Goal: Task Accomplishment & Management: Complete application form

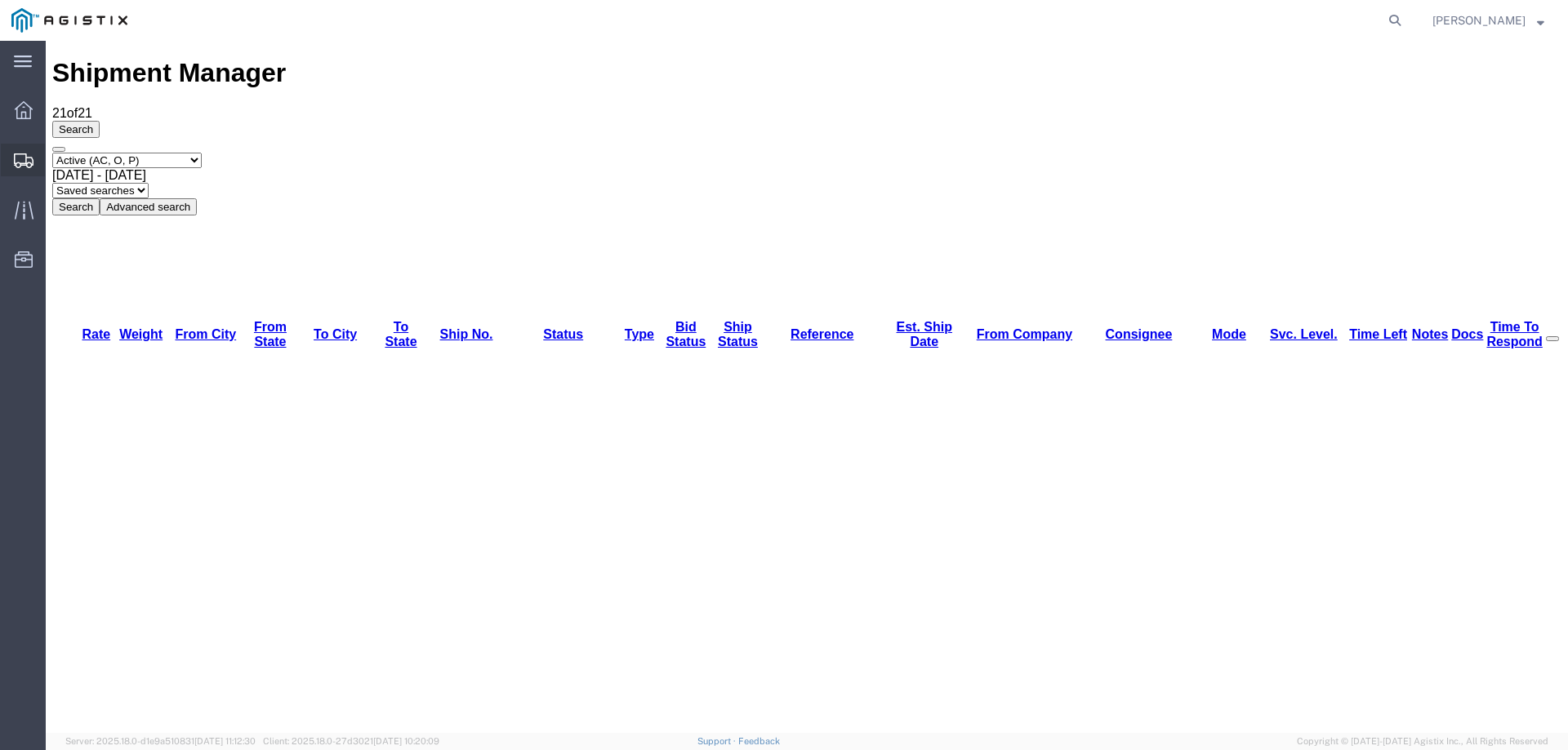
click at [31, 162] on icon at bounding box center [23, 160] width 20 height 14
click at [101, 58] on div "Shipment Manager 20 of 20 Search Select status Active (AC, O, P) All Approved A…" at bounding box center [807, 136] width 1509 height 157
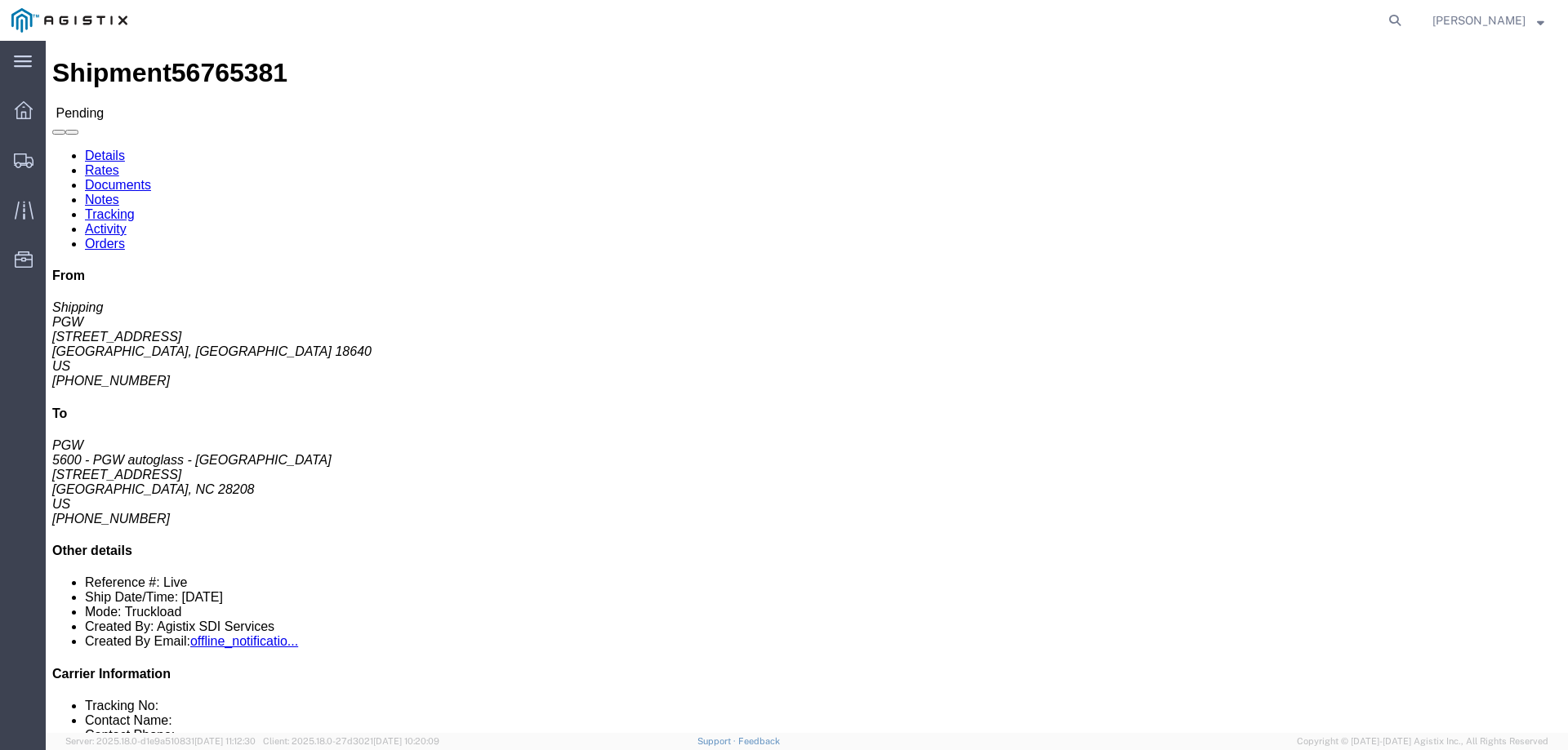
click div "Ship From PGW (Shipping) [STREET_ADDRESS] [PHONE_NUMBER] [EMAIL_ADDRESS][DOMAIN…"
click button "Enter / Modify Bid"
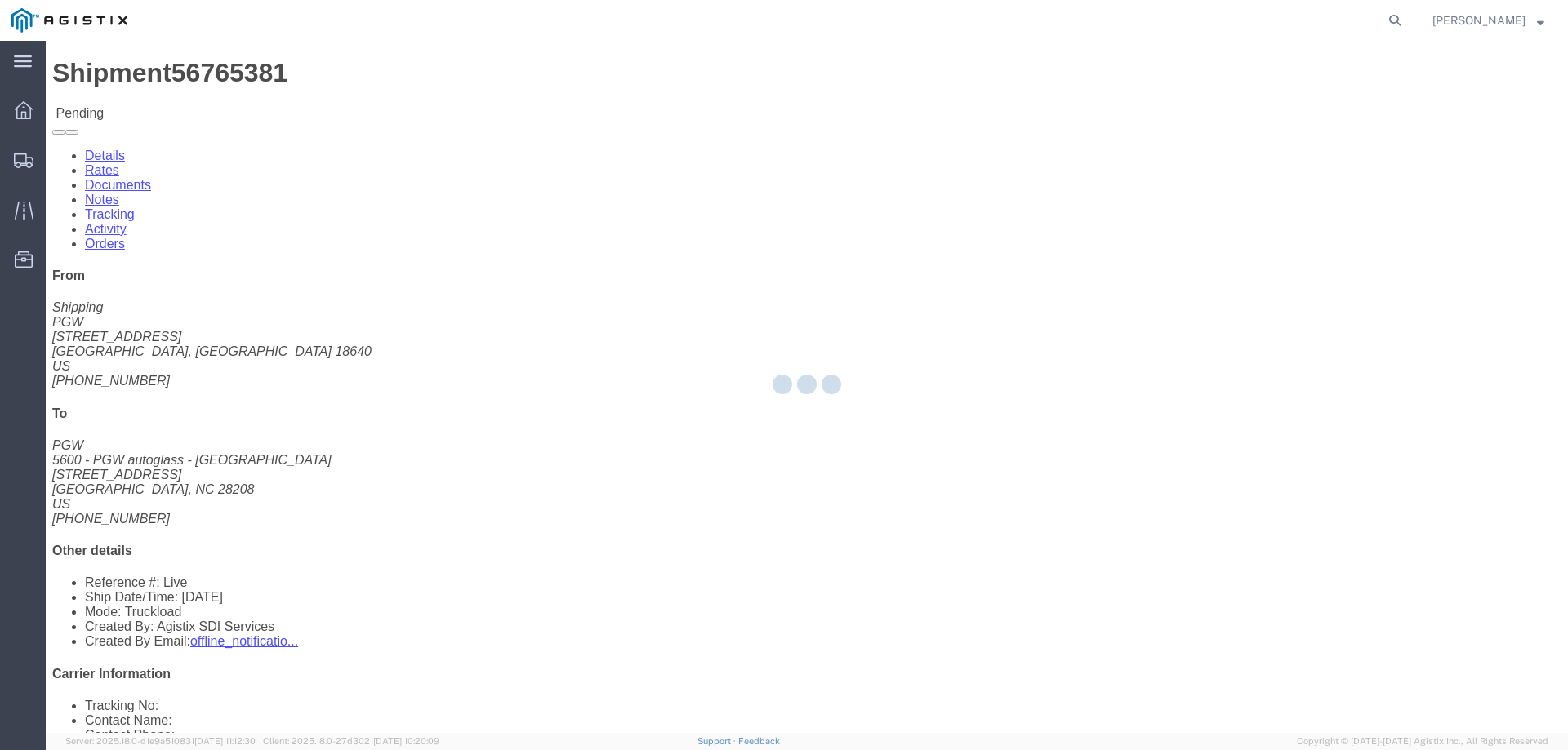
select select "146"
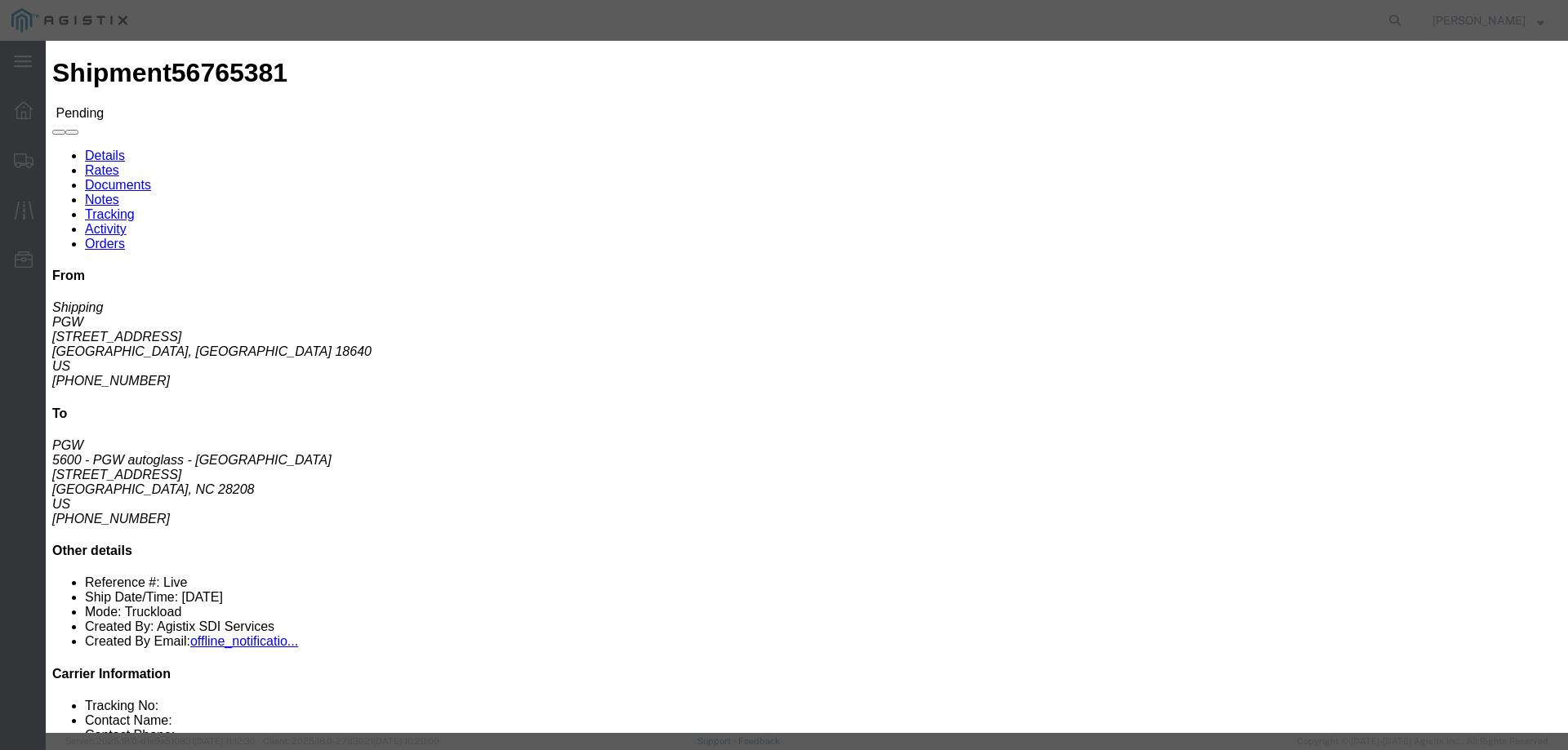
click link "ats - ATS Logistics - Truckload"
click button "Close"
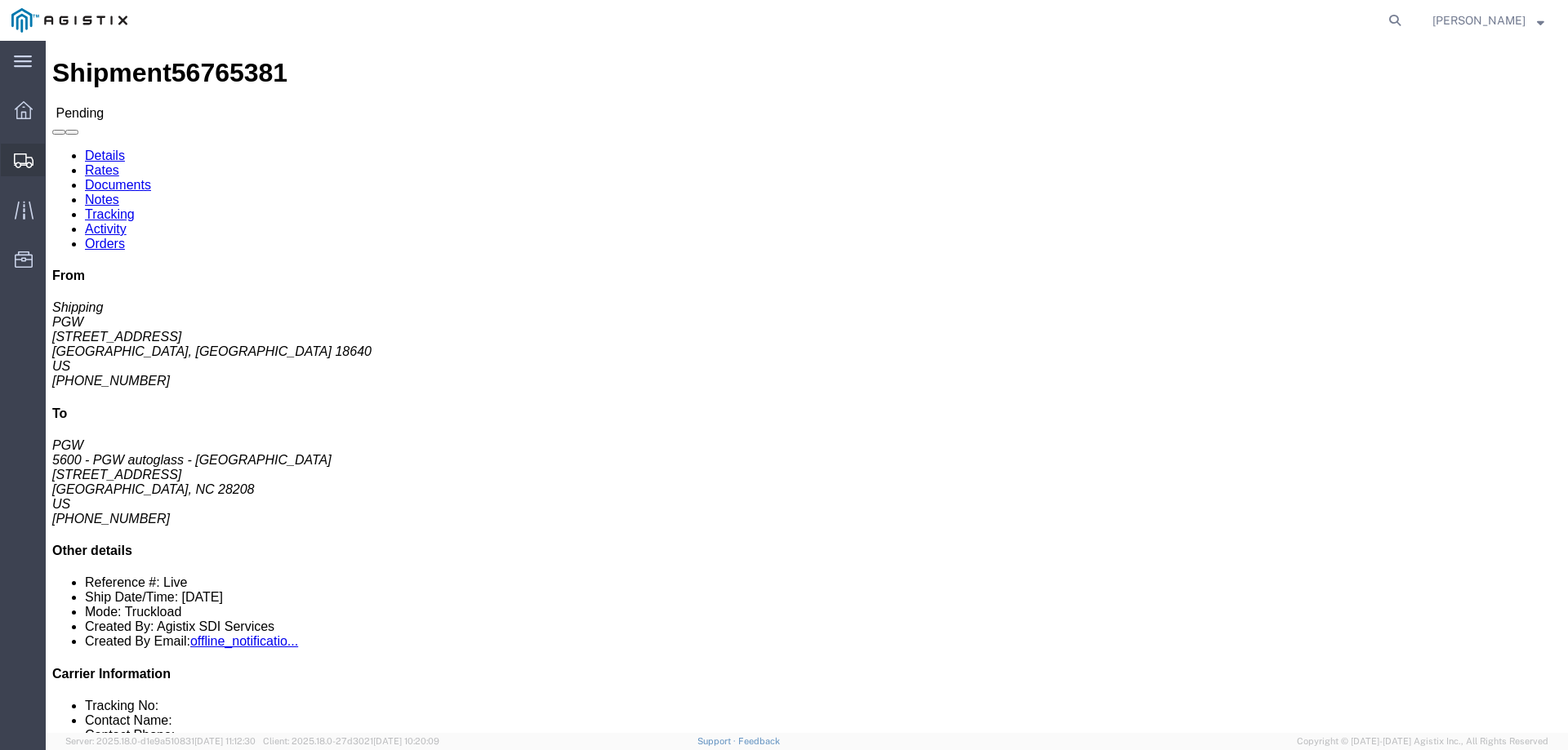
click at [29, 152] on svg-icon at bounding box center [23, 159] width 20 height 16
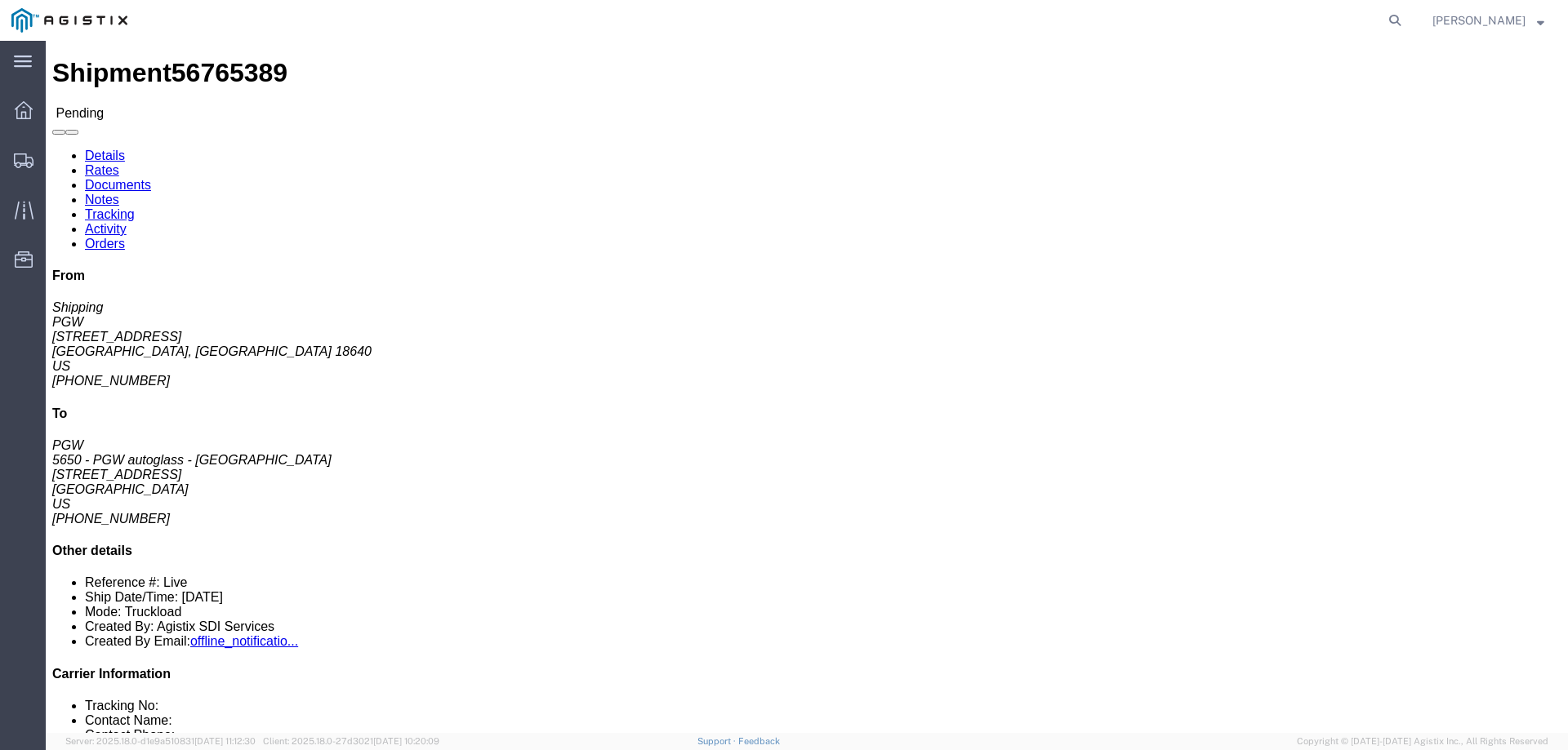
click span "56765389"
drag, startPoint x: 151, startPoint y: 16, endPoint x: 127, endPoint y: 16, distance: 24.0
click span "56765389"
click button "Enter / Modify Bid"
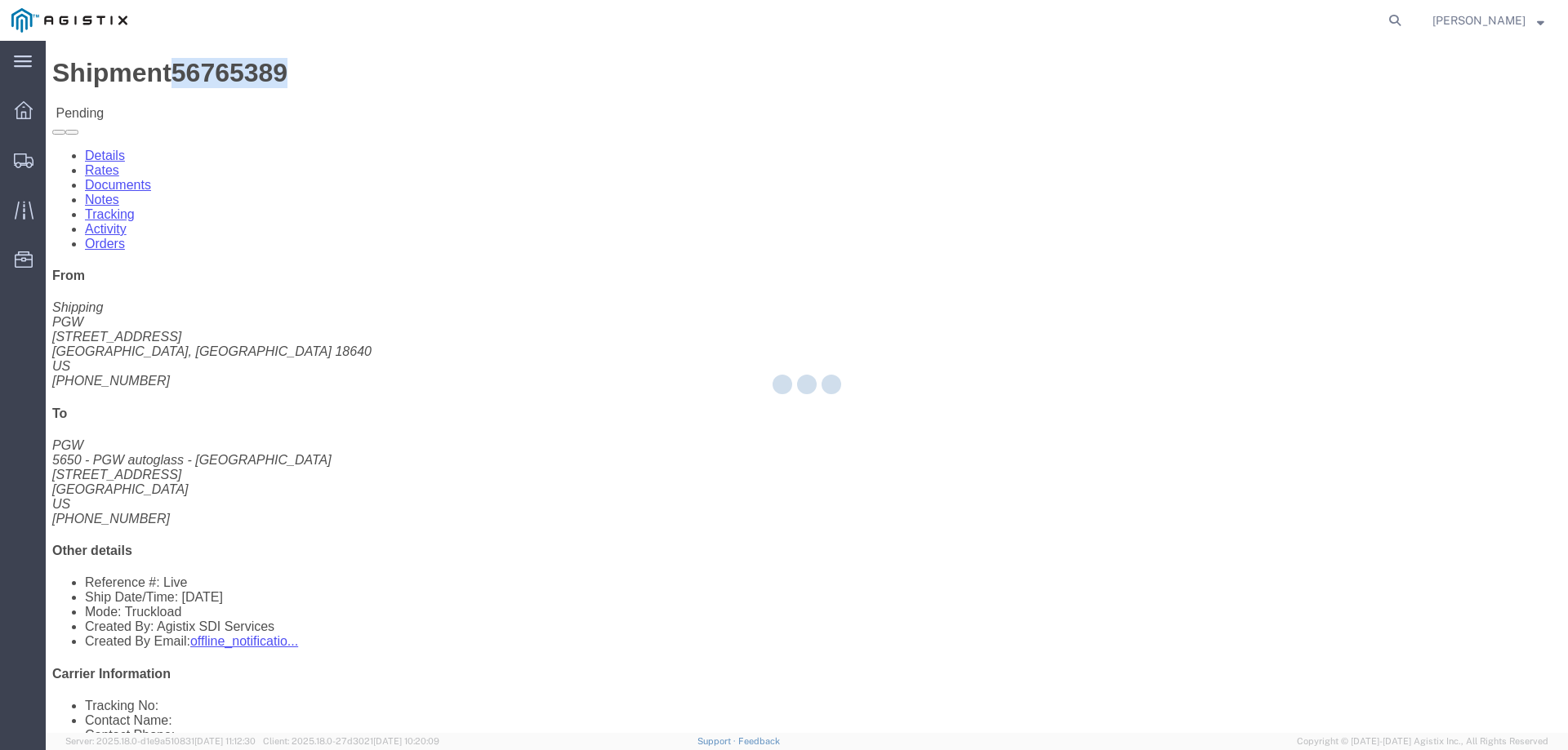
select select "146"
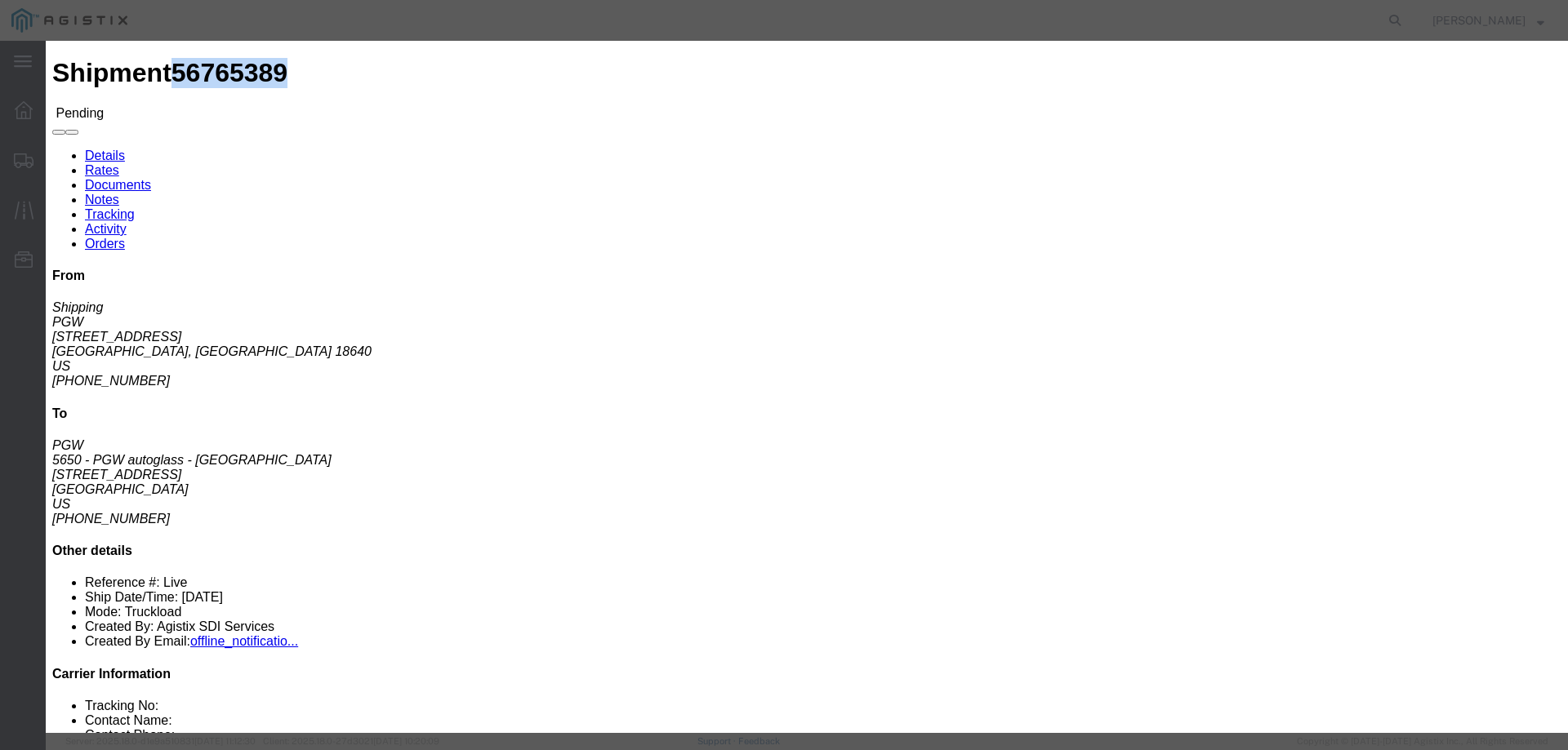
click link "ats - ATS Logistics - Truckload"
drag, startPoint x: 1094, startPoint y: 335, endPoint x: 1034, endPoint y: 334, distance: 60.0
click div "Bid amount 1 1500.00"
type input "1350"
click button "Submit"
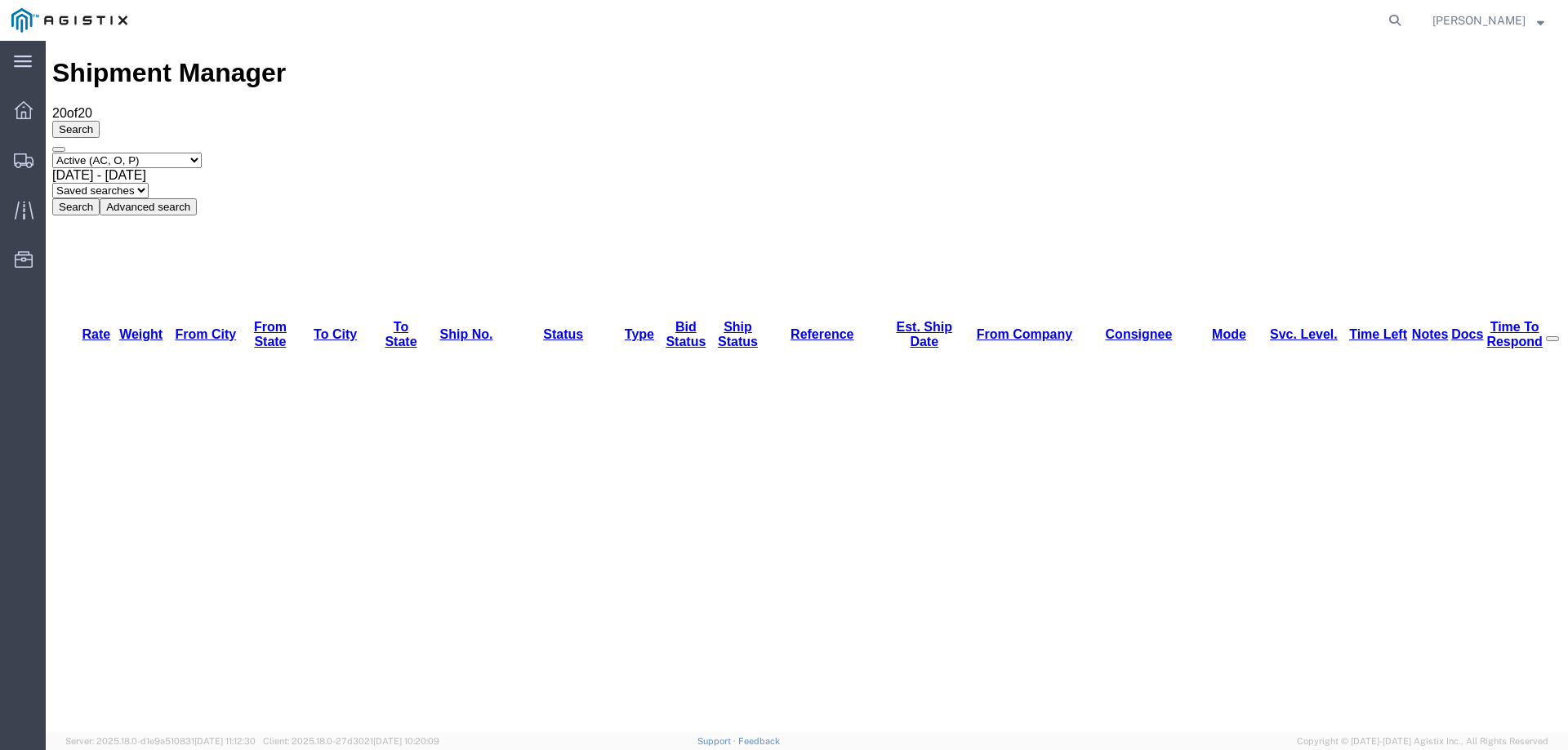
click at [104, 153] on div "Select status Active (AC, O, P) All Approved Awaiting Confirmation (AC) Booked …" at bounding box center [807, 184] width 1509 height 63
click at [16, 153] on icon at bounding box center [23, 160] width 20 height 14
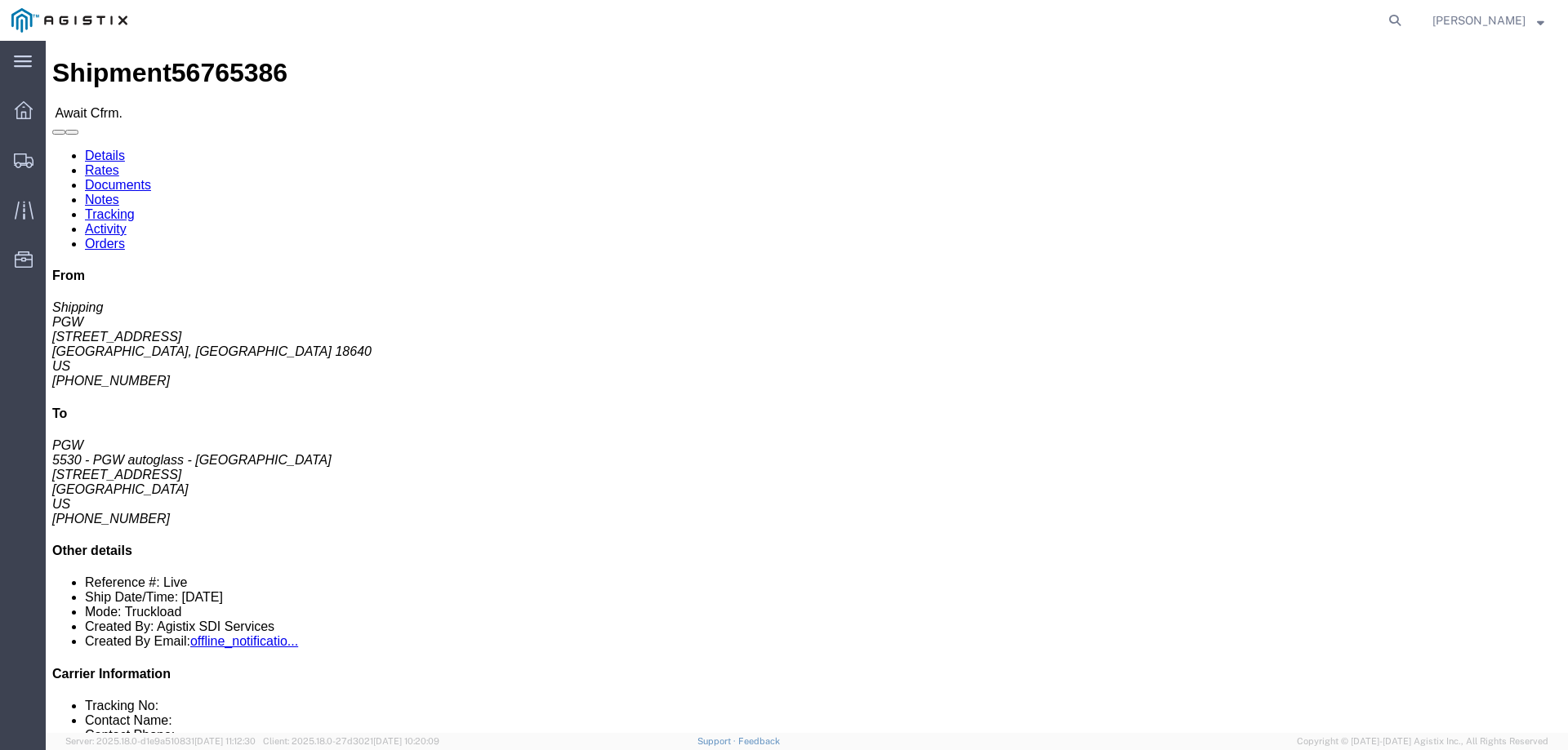
click span "56765386"
copy span "56765386"
click link "Confirm"
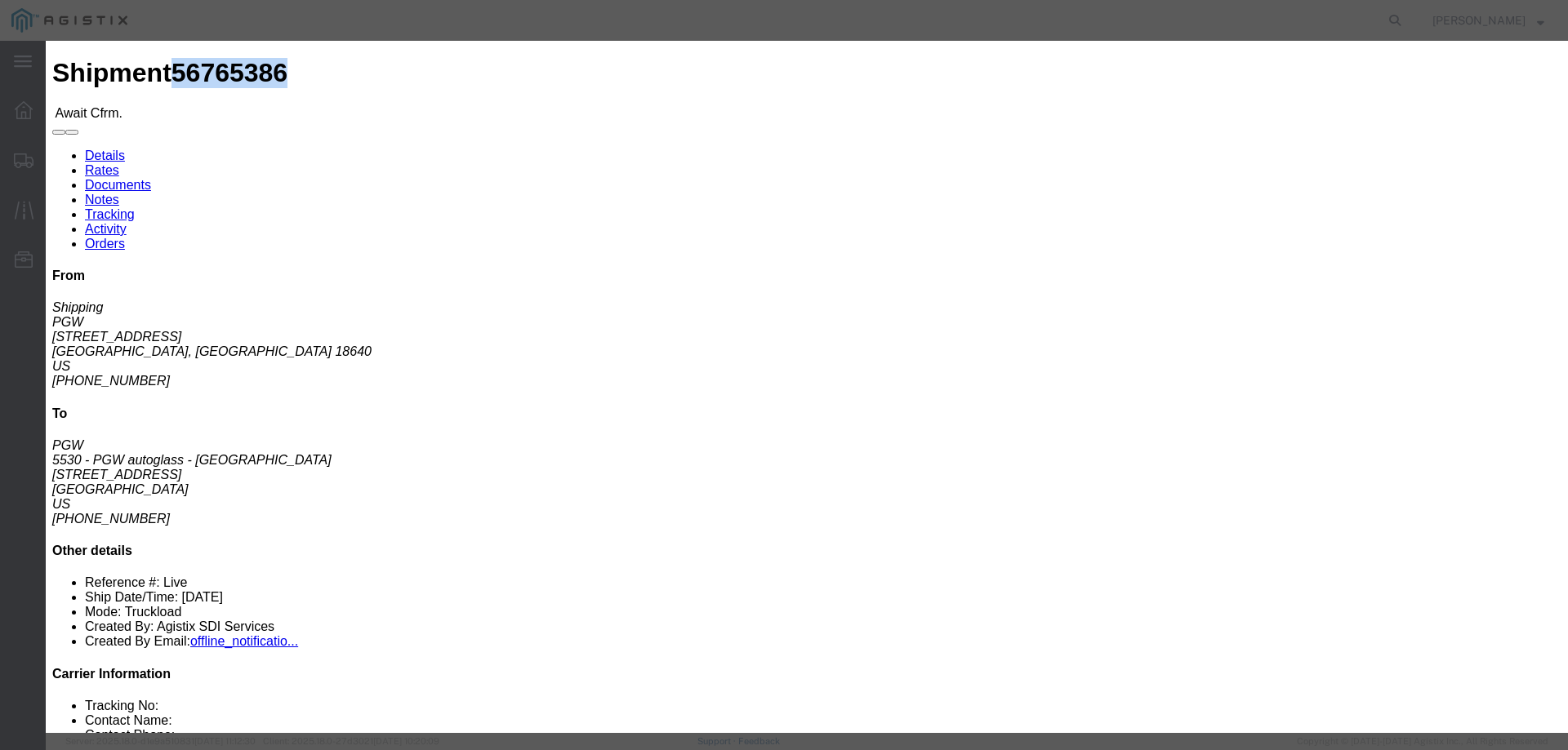
click input "checkbox"
checkbox input "true"
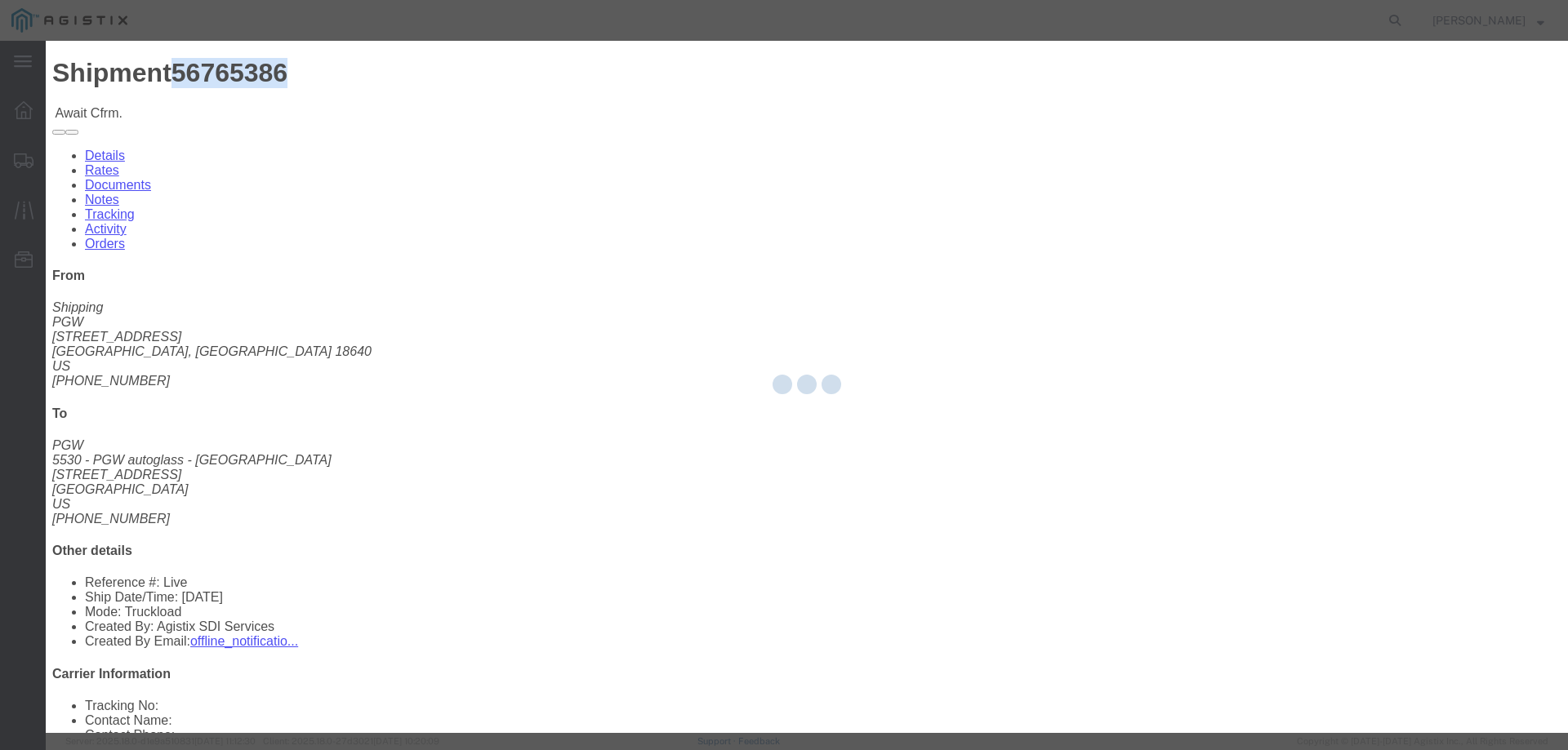
type input "[PERSON_NAME]"
type input "3204977237"
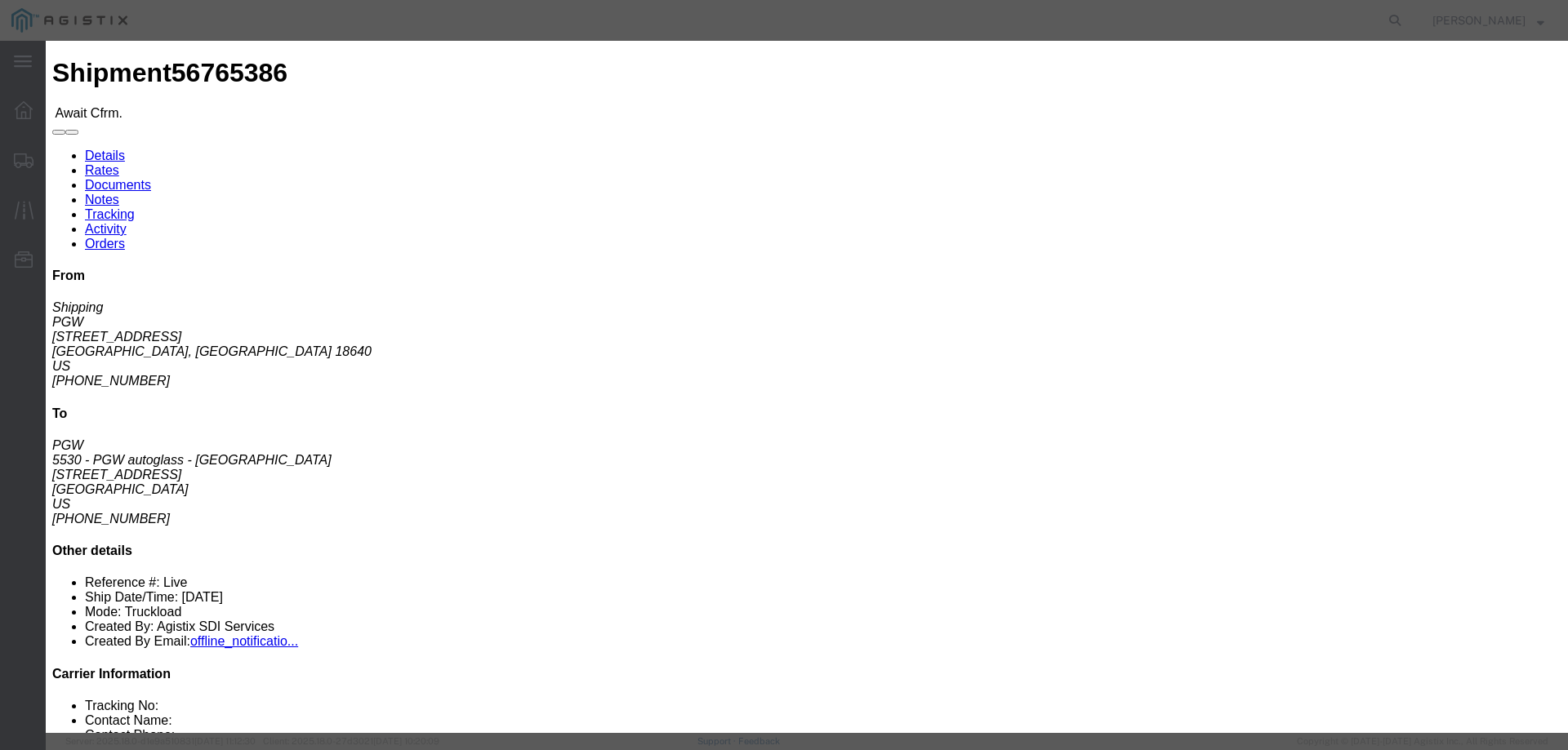
click input "text"
paste input "56765386"
type input "56765386"
click button "Submit"
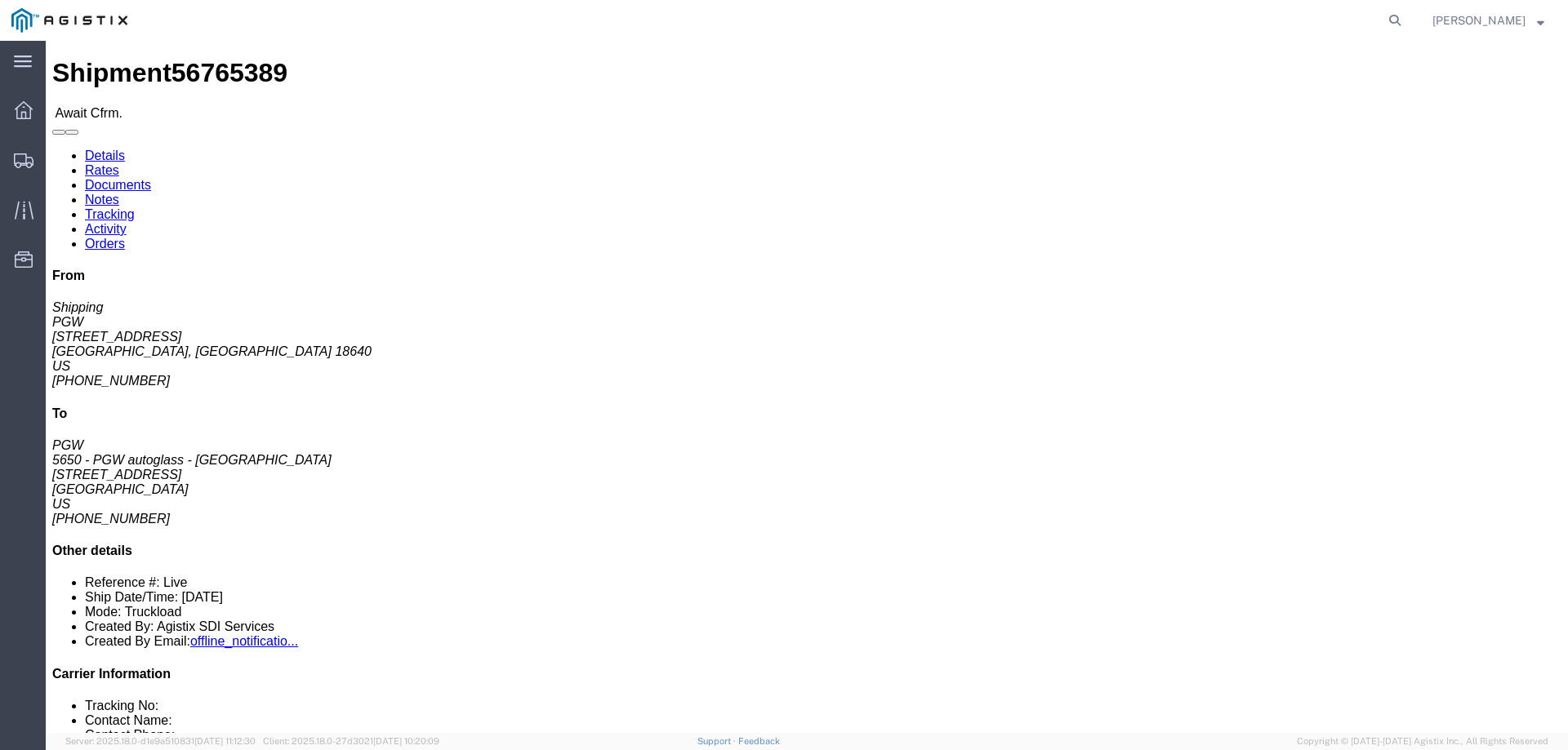
click div "From Shipping PGW [STREET_ADDRESS] [PHONE_NUMBER] To PGW 5650 - PGW autoglass -…"
click link "Confirm"
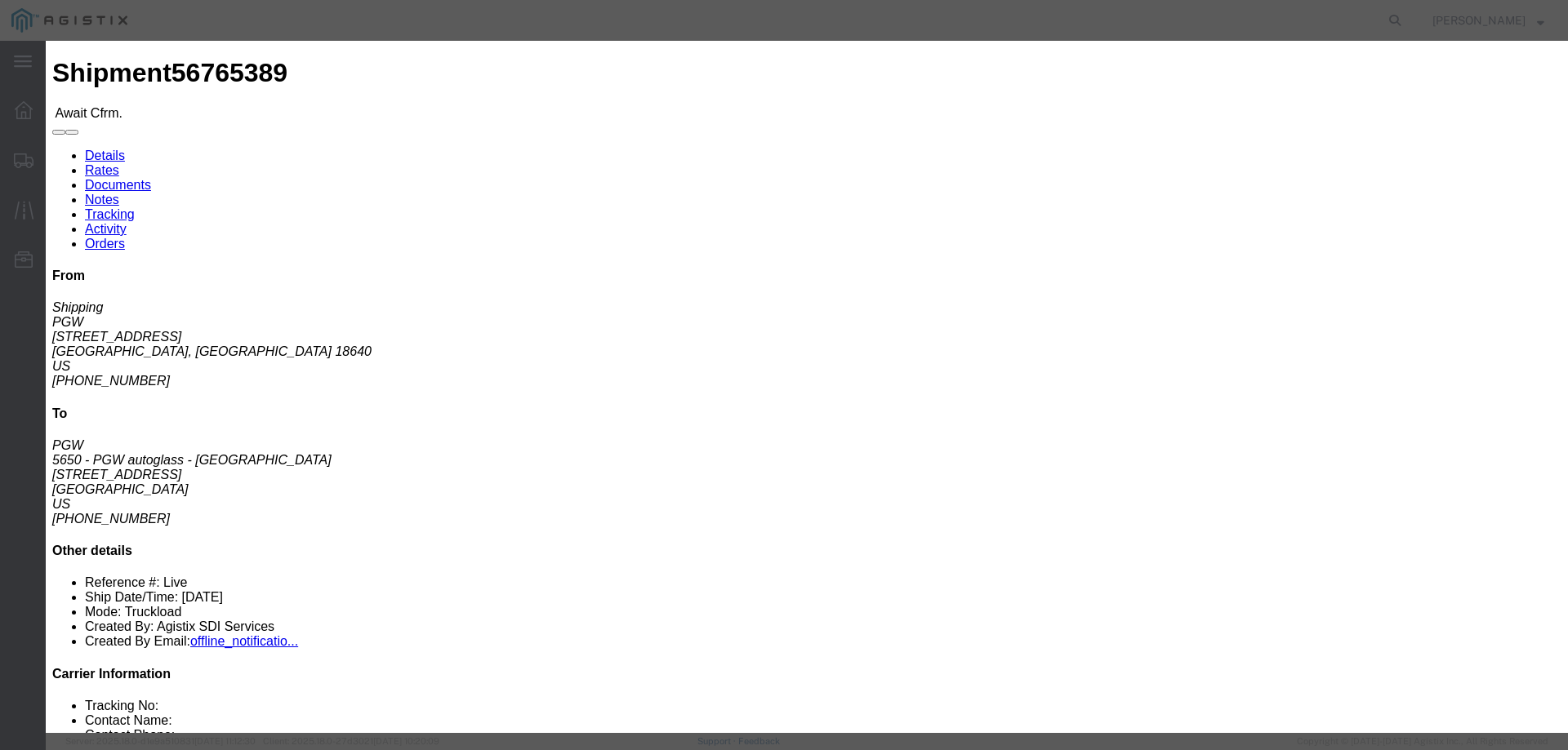
click input "checkbox"
checkbox input "true"
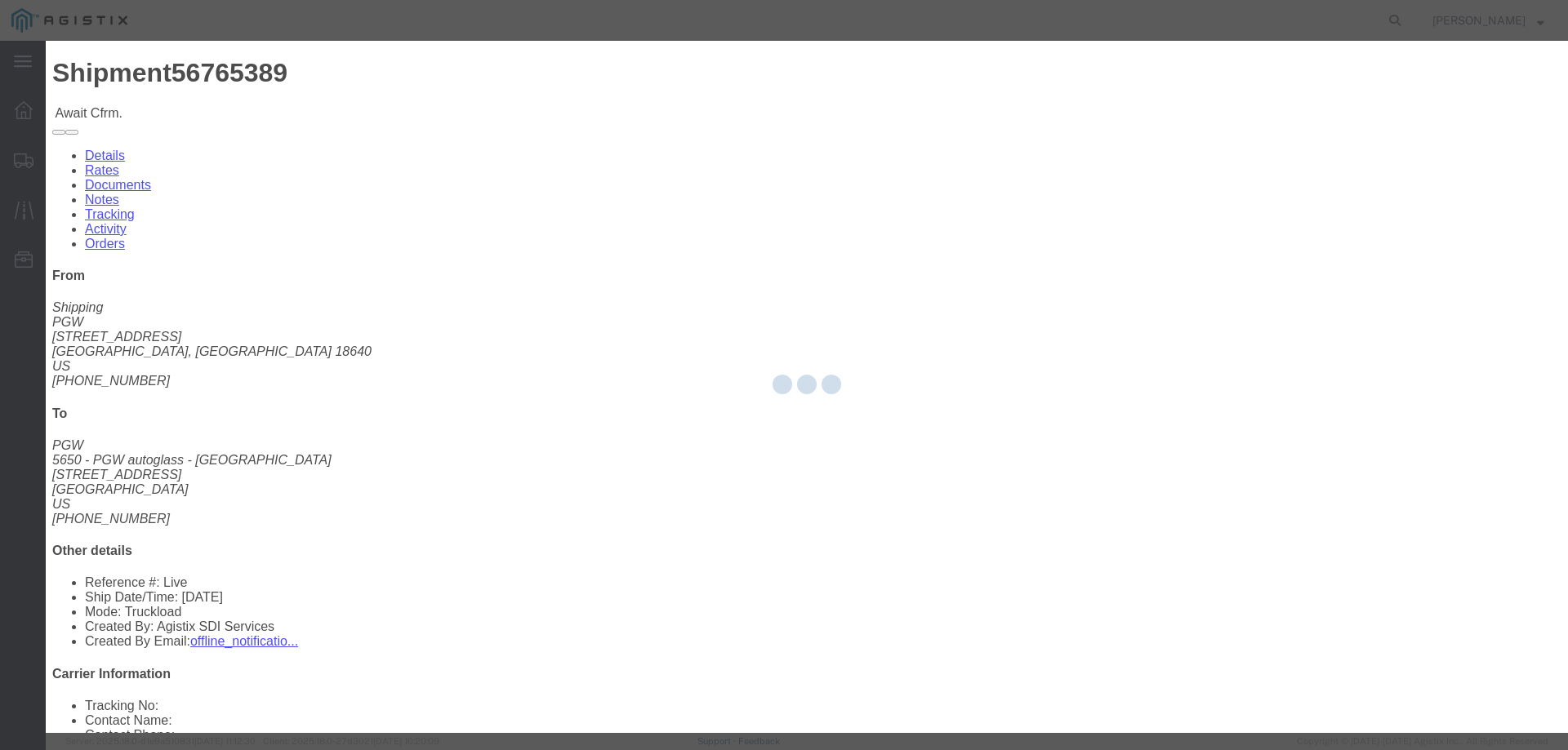
type input "[PERSON_NAME]"
type input "3204977237"
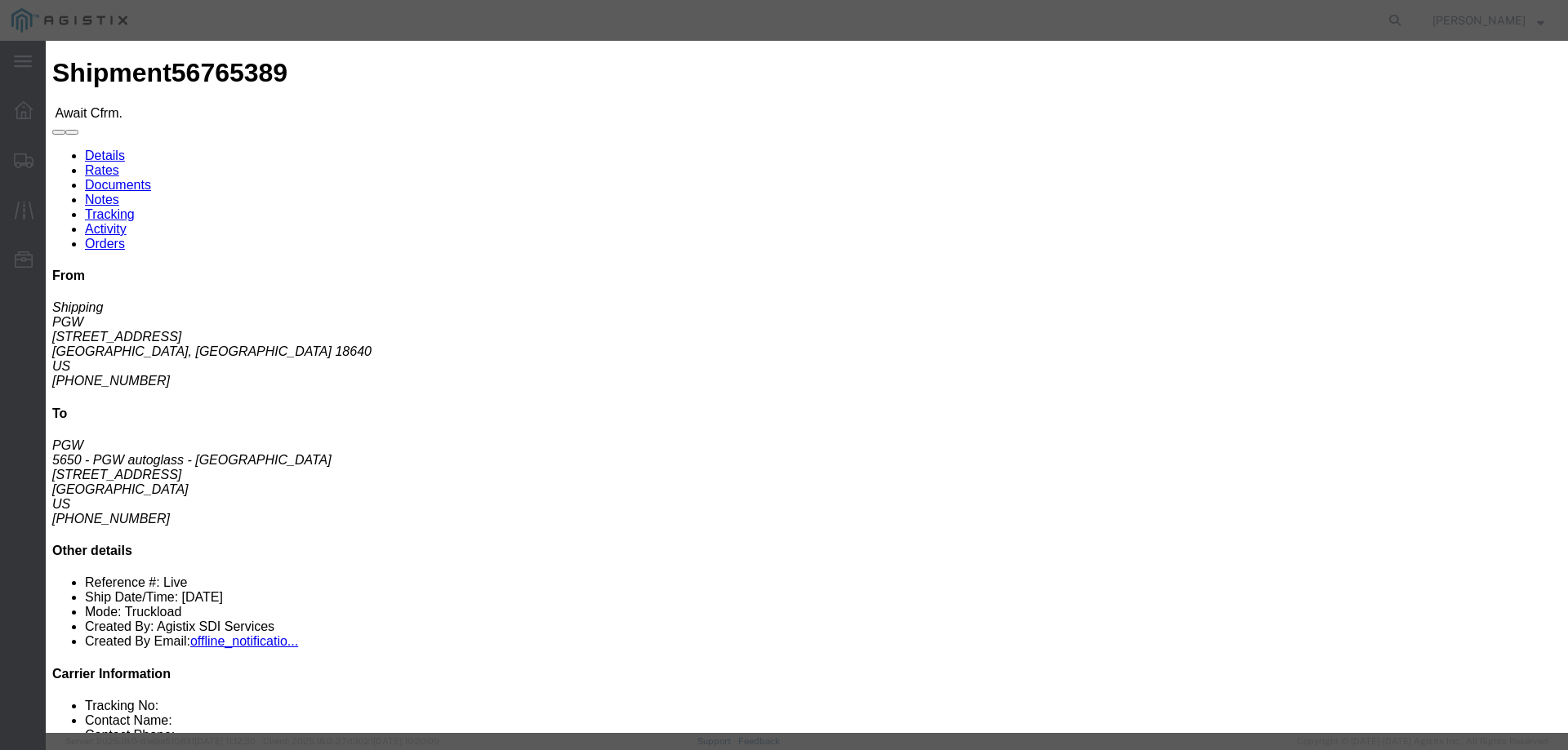
click input "text"
paste input "56765386"
click button "Submit"
drag, startPoint x: 625, startPoint y: 200, endPoint x: 494, endPoint y: 171, distance: 134.2
click fieldset "Confirmation Details Use my profile Bill of Lading Number 56765386 A shipment a…"
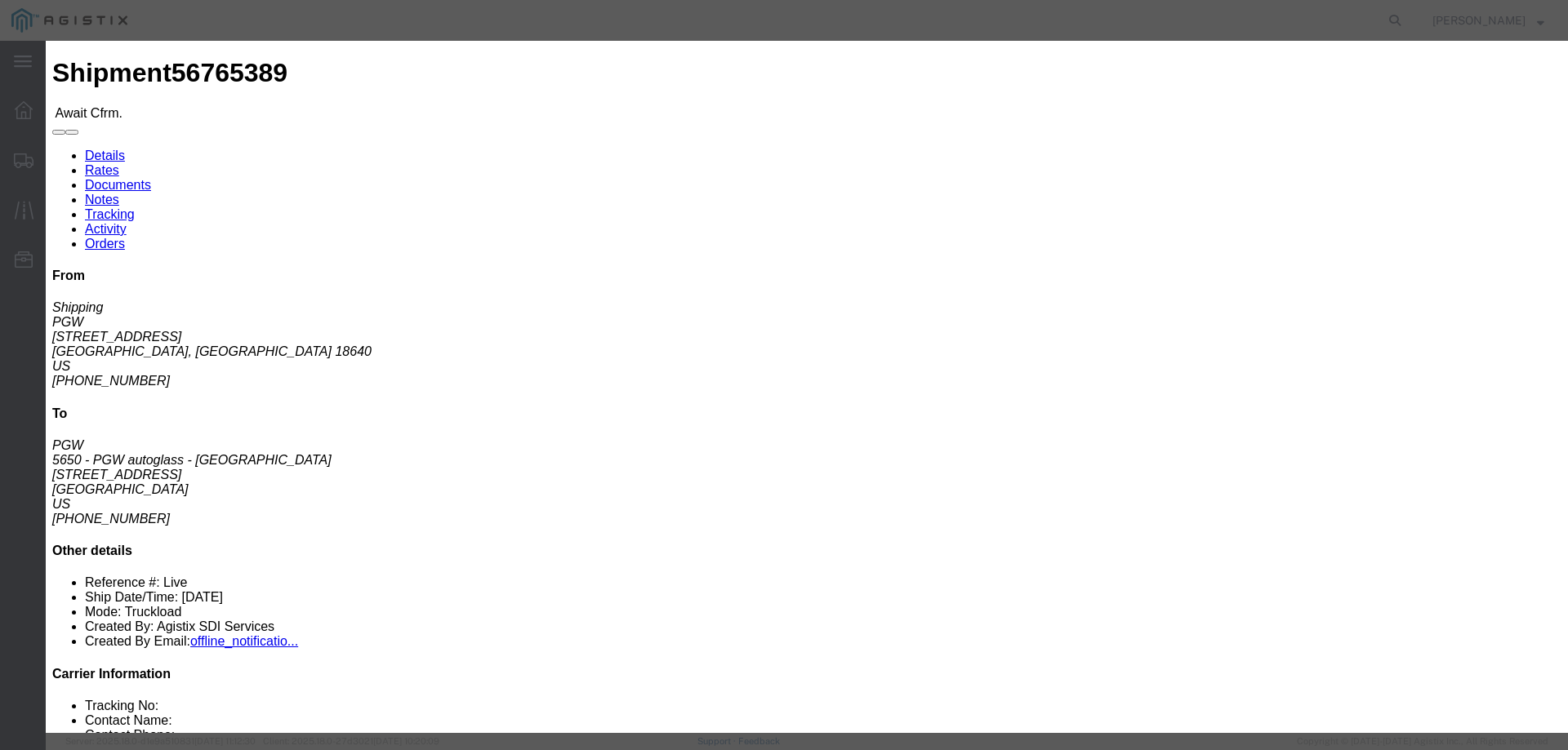
type input "56765389"
click button "Submit"
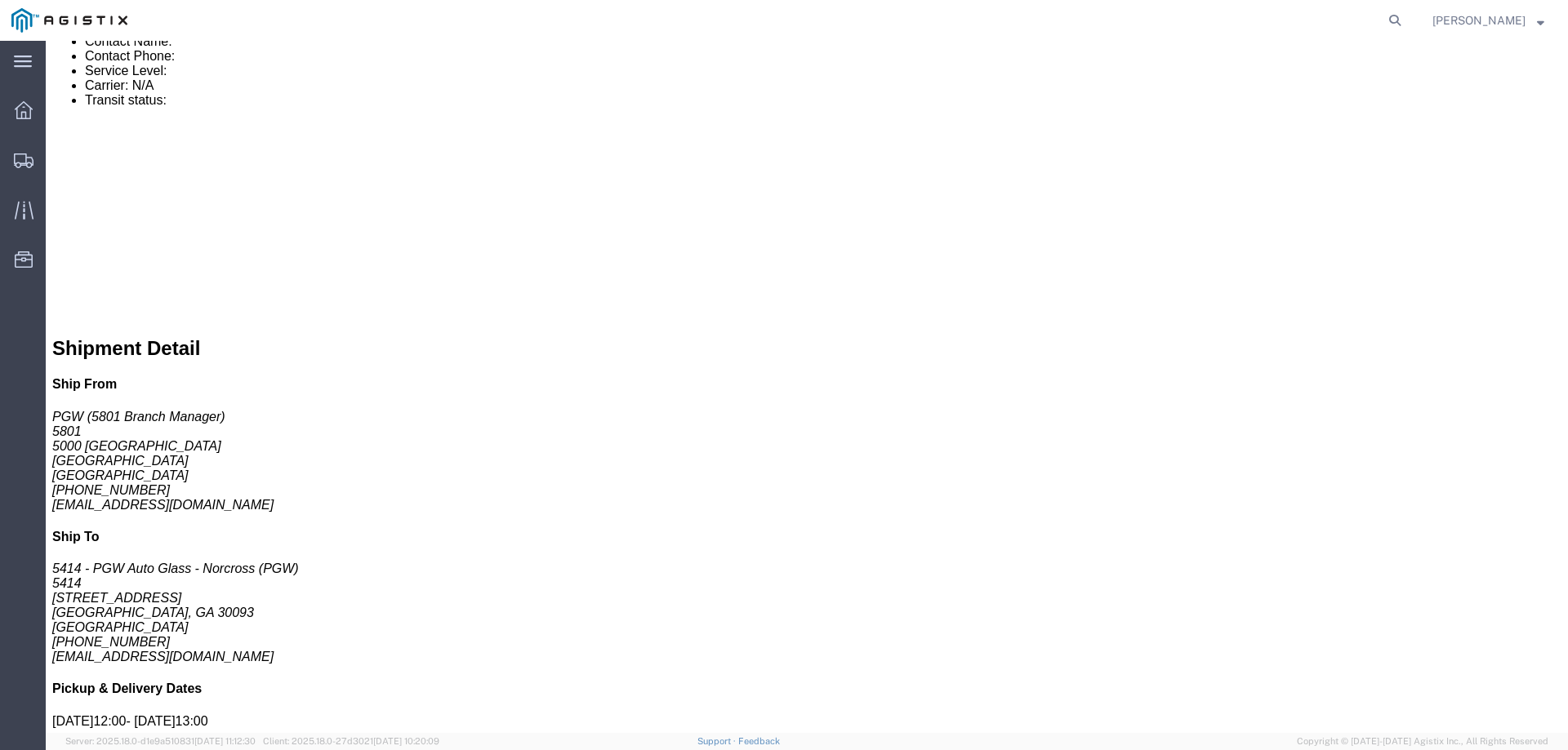
scroll to position [964, 0]
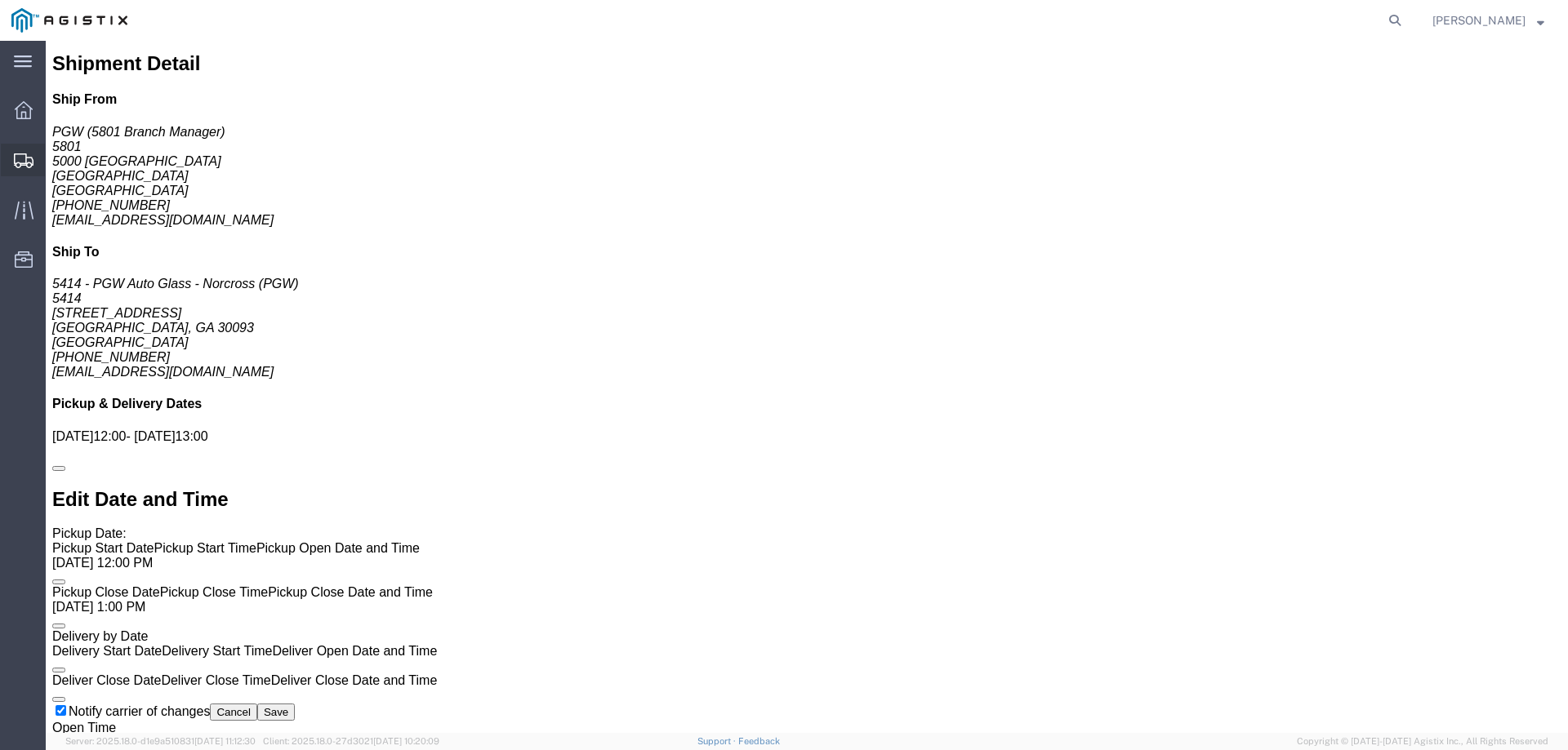
click at [21, 146] on div at bounding box center [24, 160] width 46 height 32
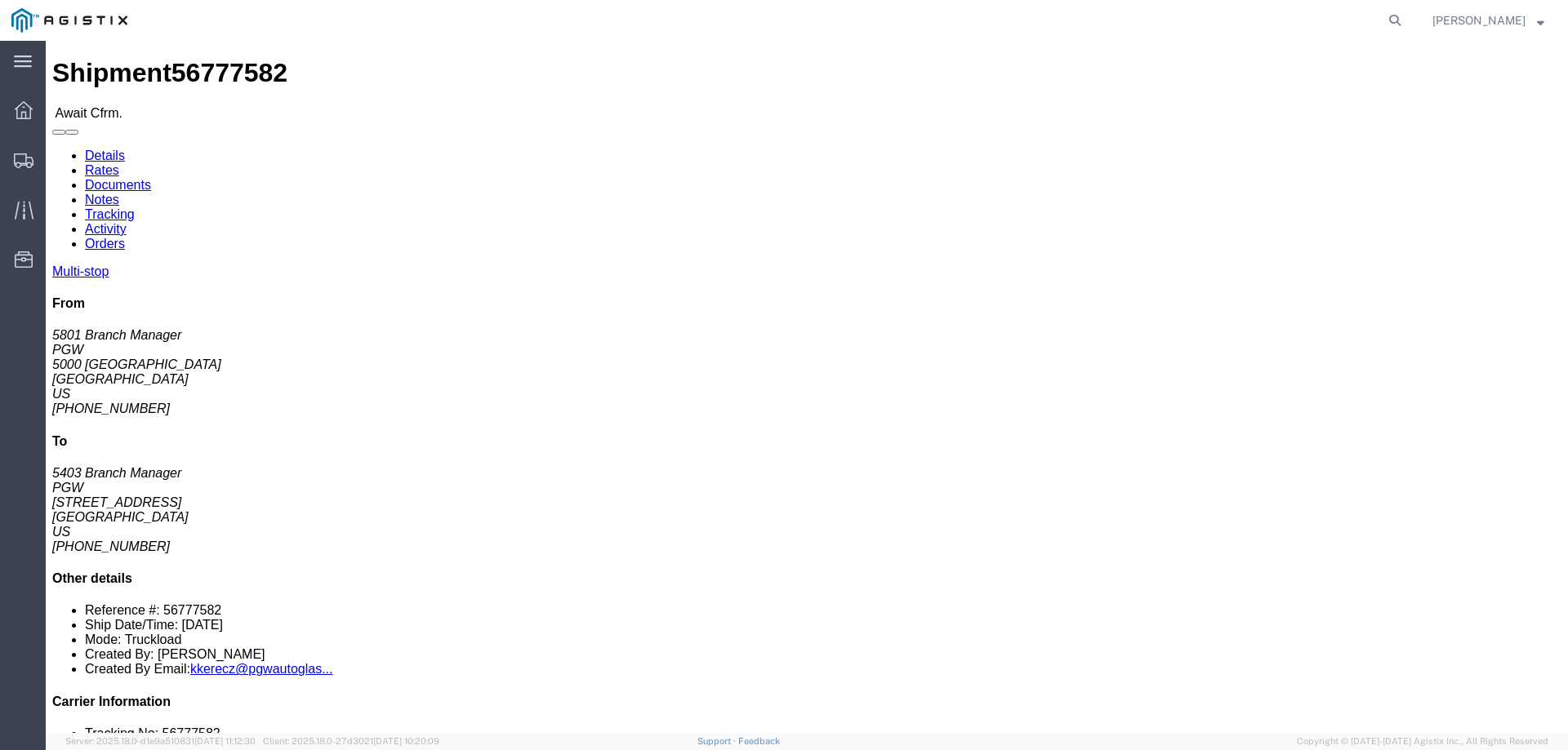
click span "56777582"
copy span "56777582"
click link "Confirm"
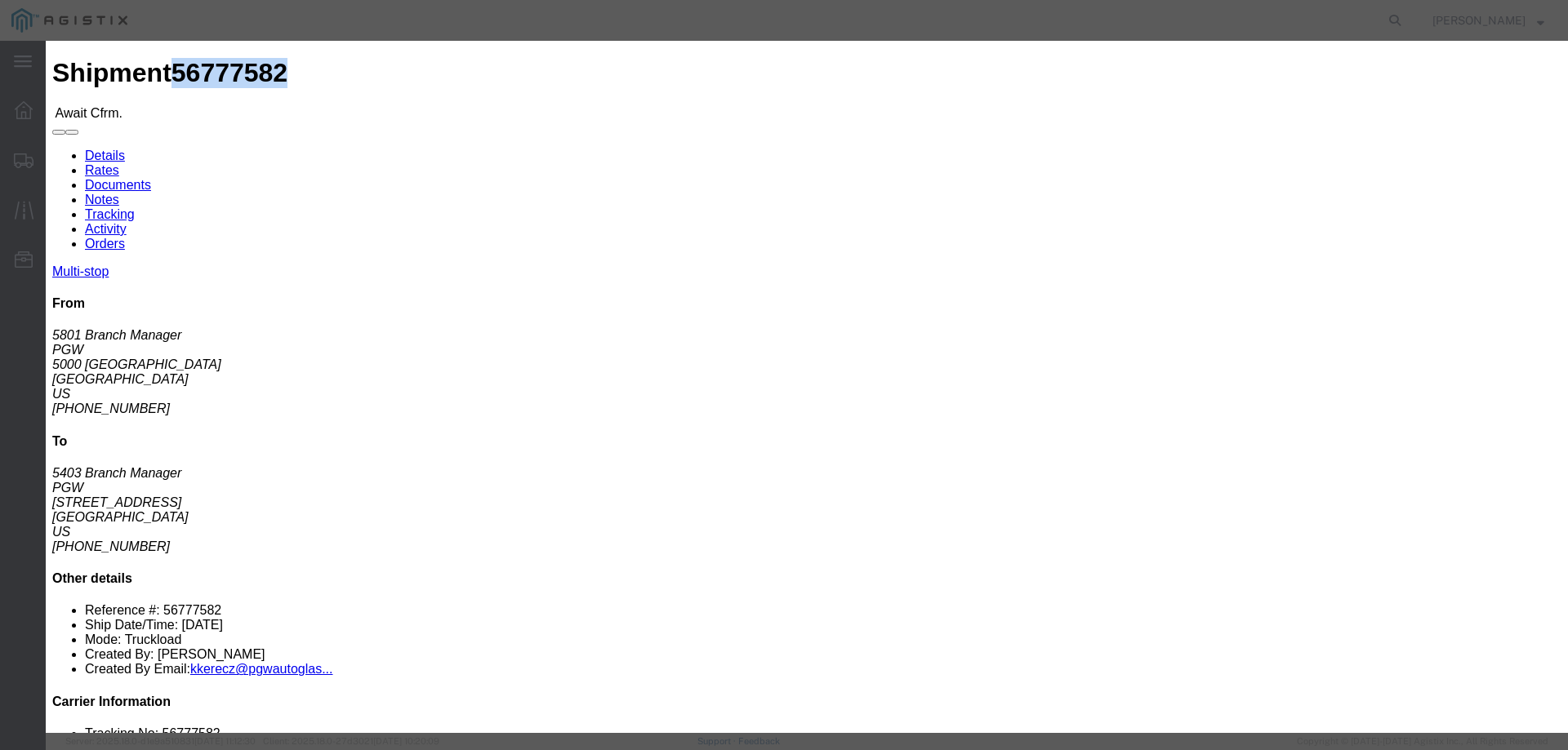
click input "checkbox"
checkbox input "true"
type input "[PERSON_NAME]"
type input "3204977237"
click input "text"
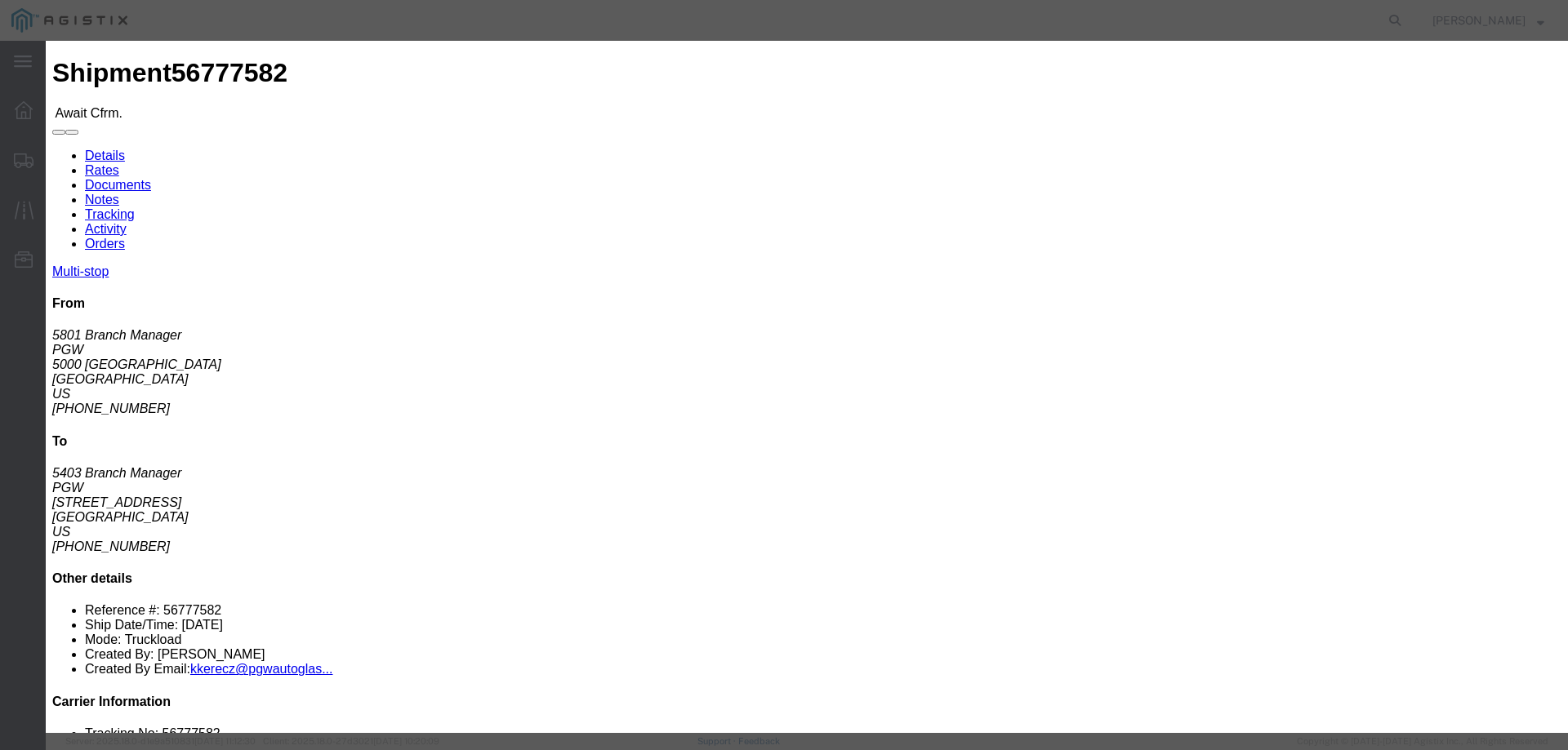
paste input "56777582"
type input "56777582"
click button "Submit"
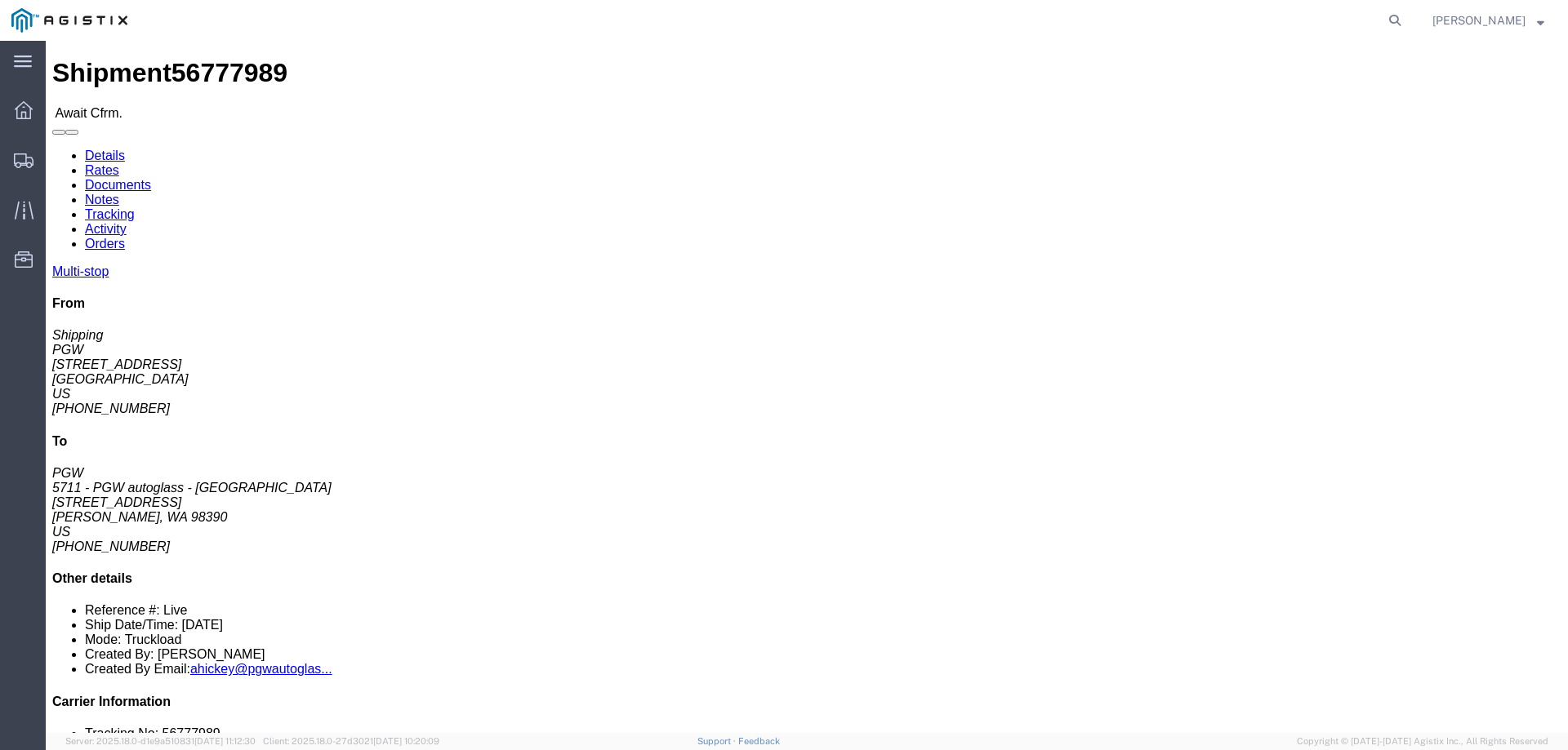
click span "56777989"
copy span "56777989"
click link "Confirm"
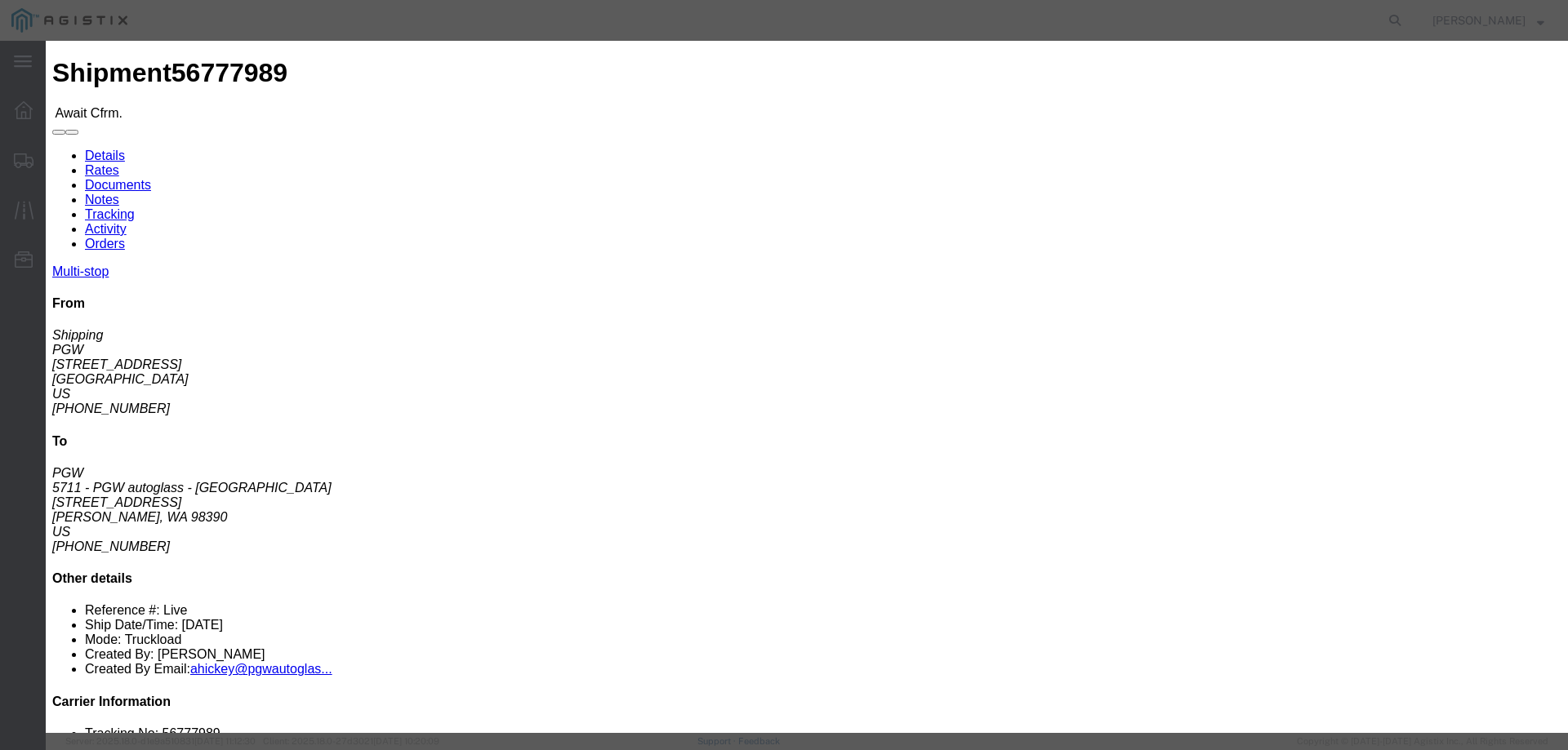
click label
click input "checkbox"
checkbox input "true"
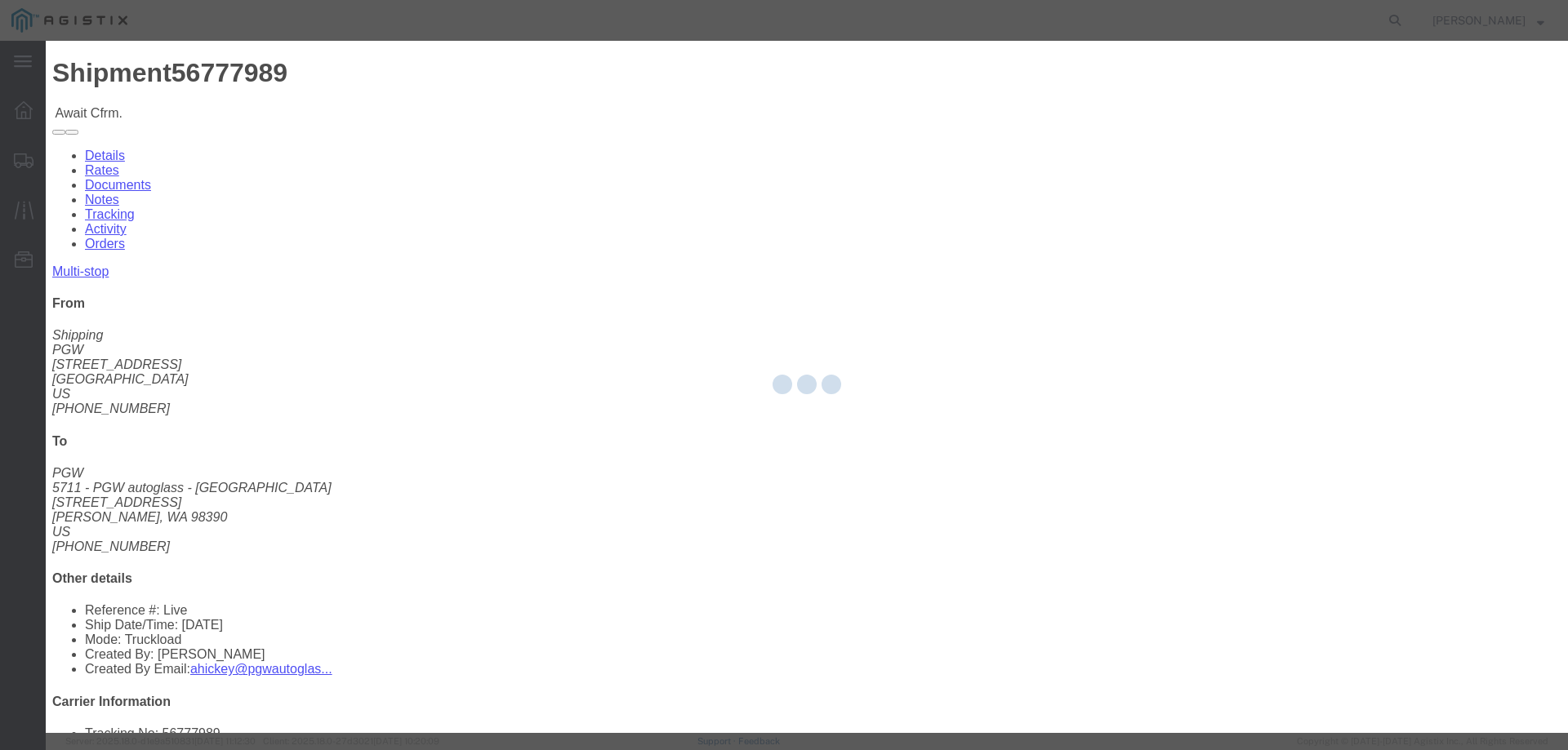
type input "[PERSON_NAME]"
type input "3204977237"
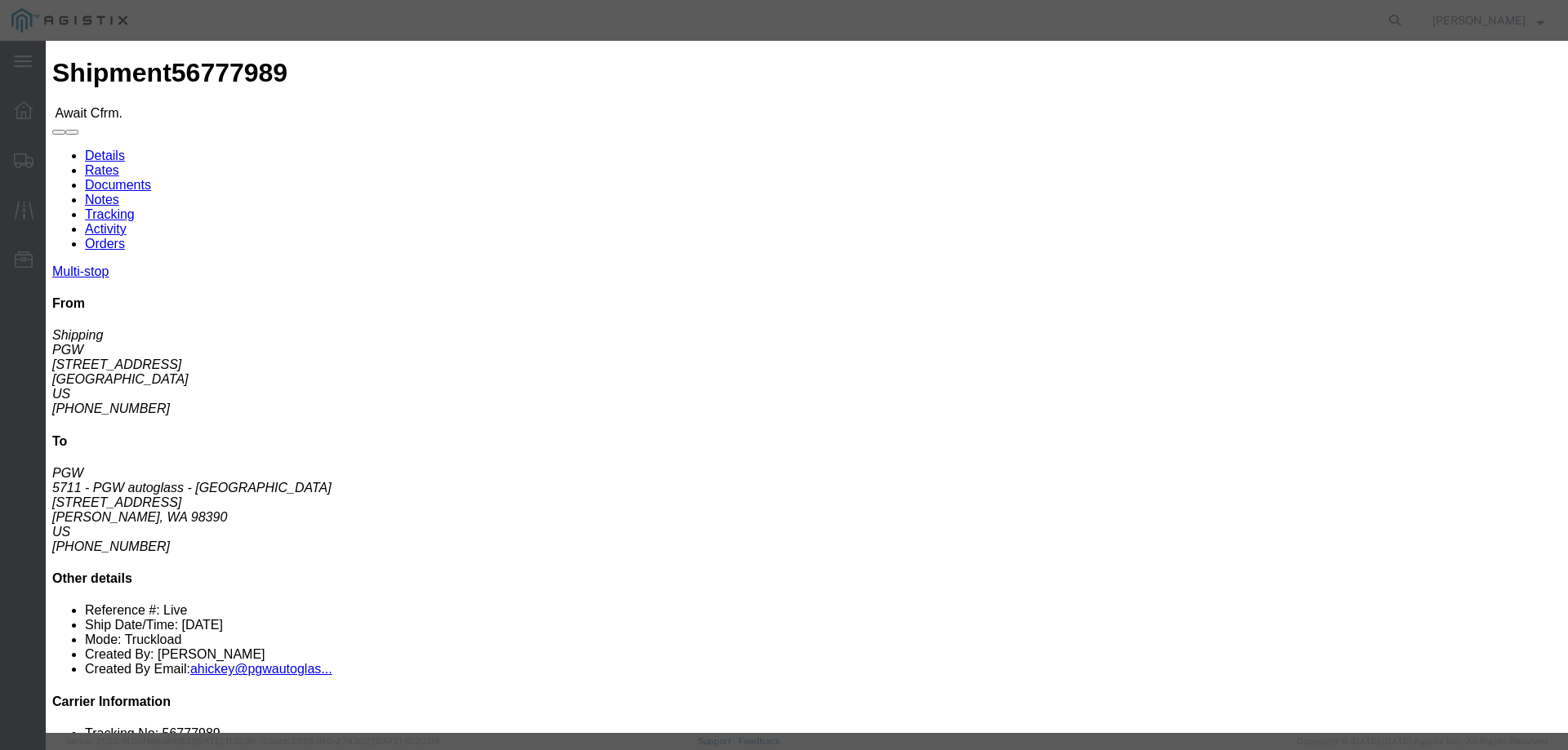
click fieldset "Confirmation Details Use my profile Bill of Lading Number Person Monitor Shipme…"
drag, startPoint x: 568, startPoint y: 194, endPoint x: 567, endPoint y: 182, distance: 12.0
click fieldset "Confirmation Details Use my profile Bill of Lading Number Person Monitor Shipme…"
click input "text"
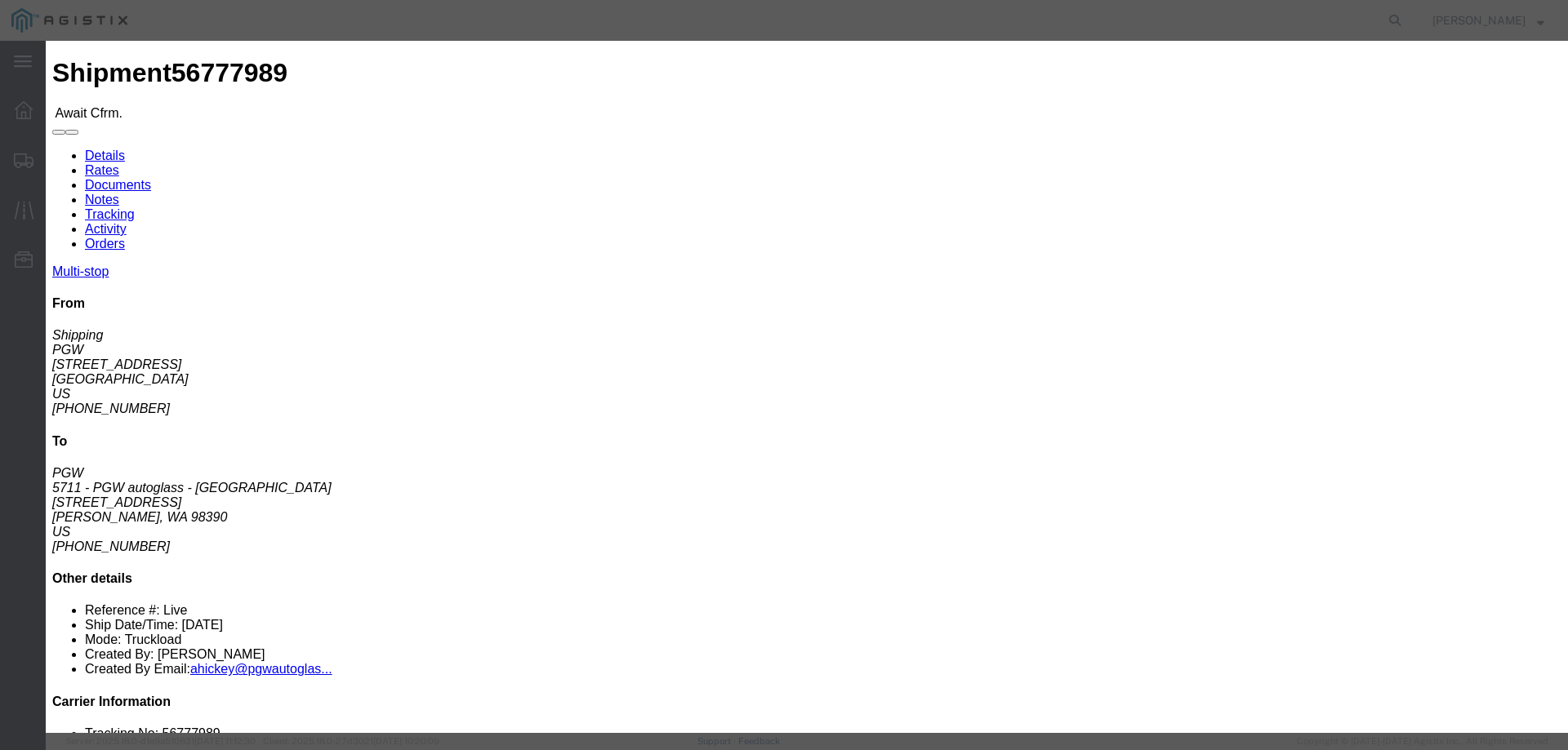
paste input "56777989"
type input "56777989"
click button "Submit"
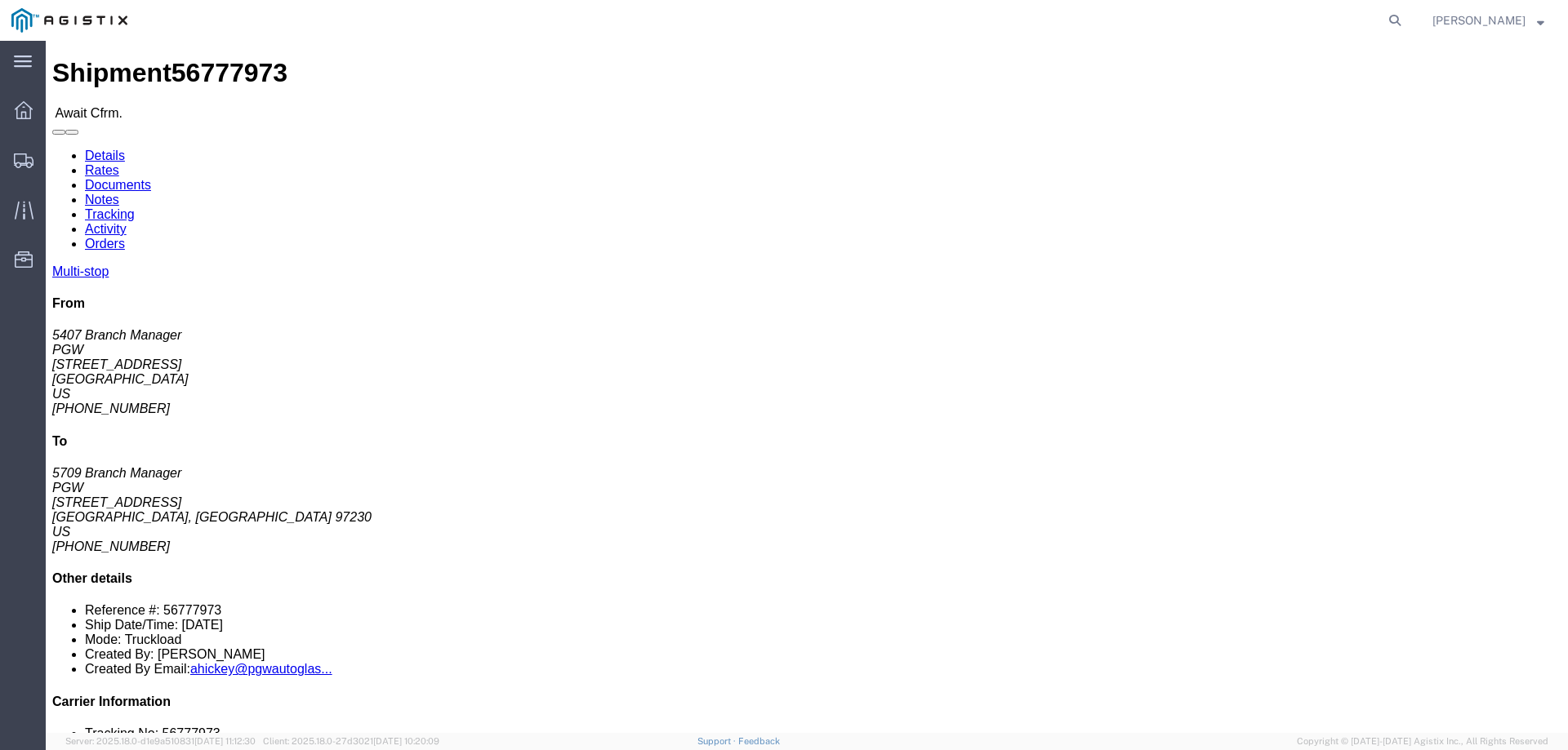
click b "56777973"
copy b "56777973"
click link "Confirm"
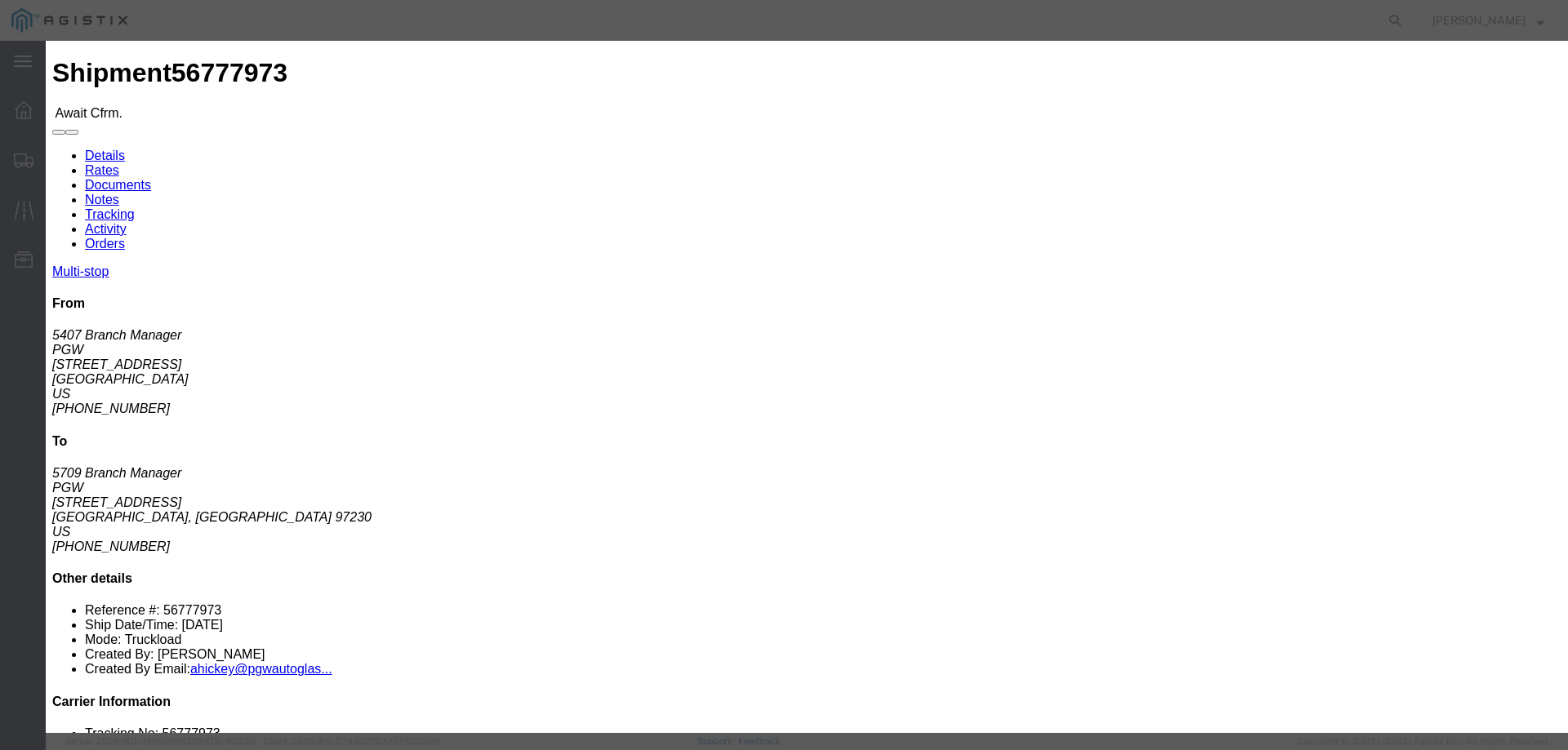
click button "Close"
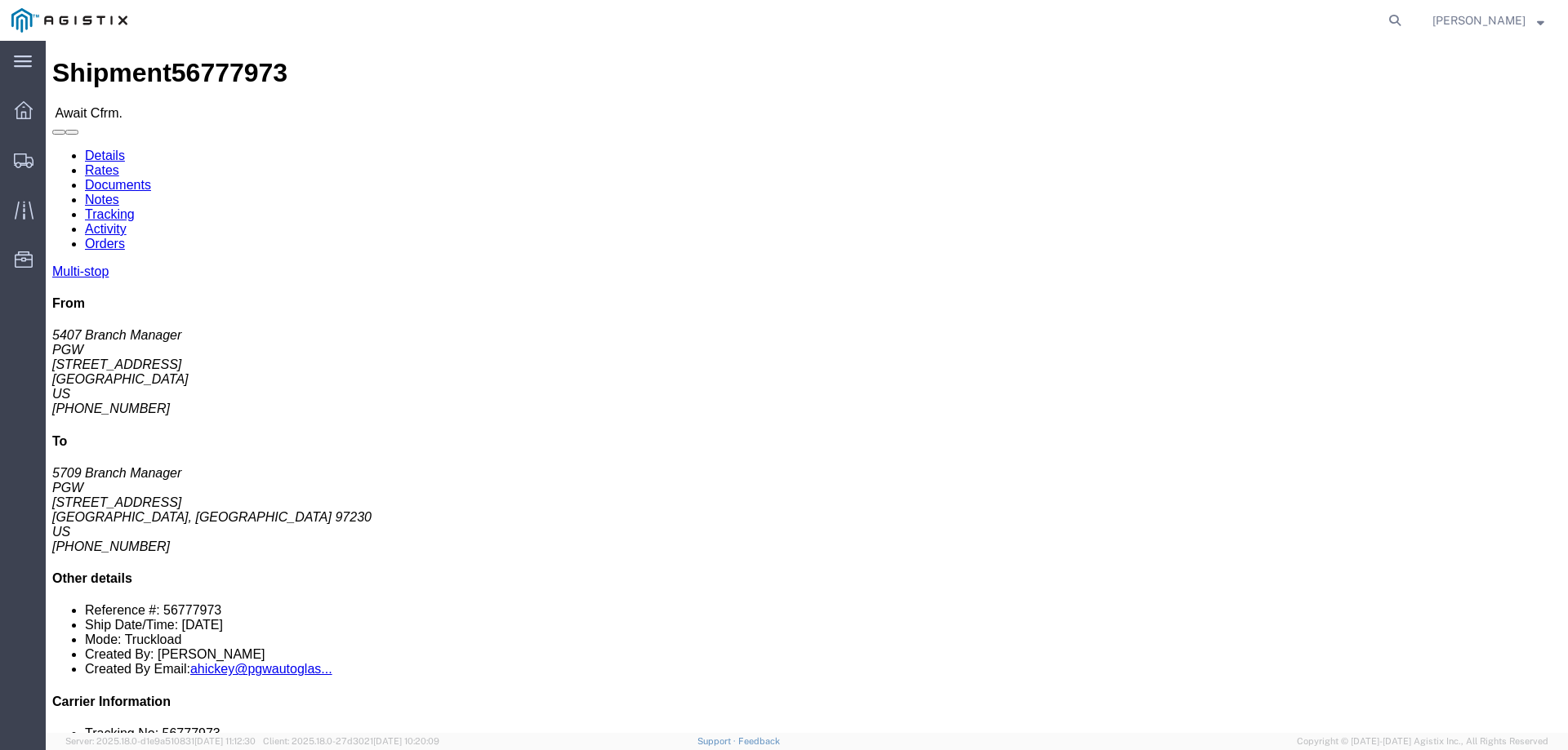
click div "Multi-stop From 5407 Branch Manager PGW [STREET_ADDRESS] [PHONE_NUMBER] To 5709…"
click link "Confirm"
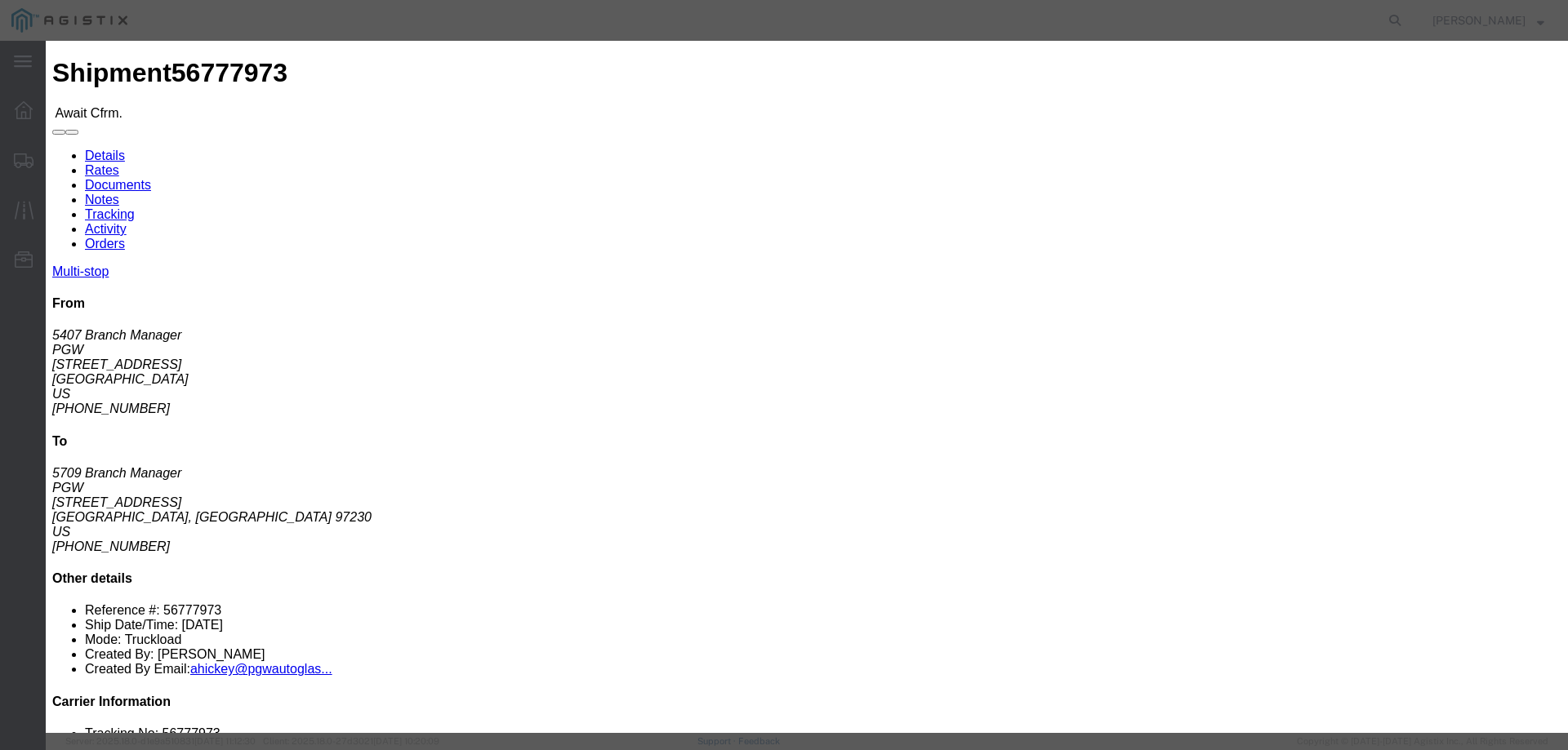
click label
click input "checkbox"
checkbox input "true"
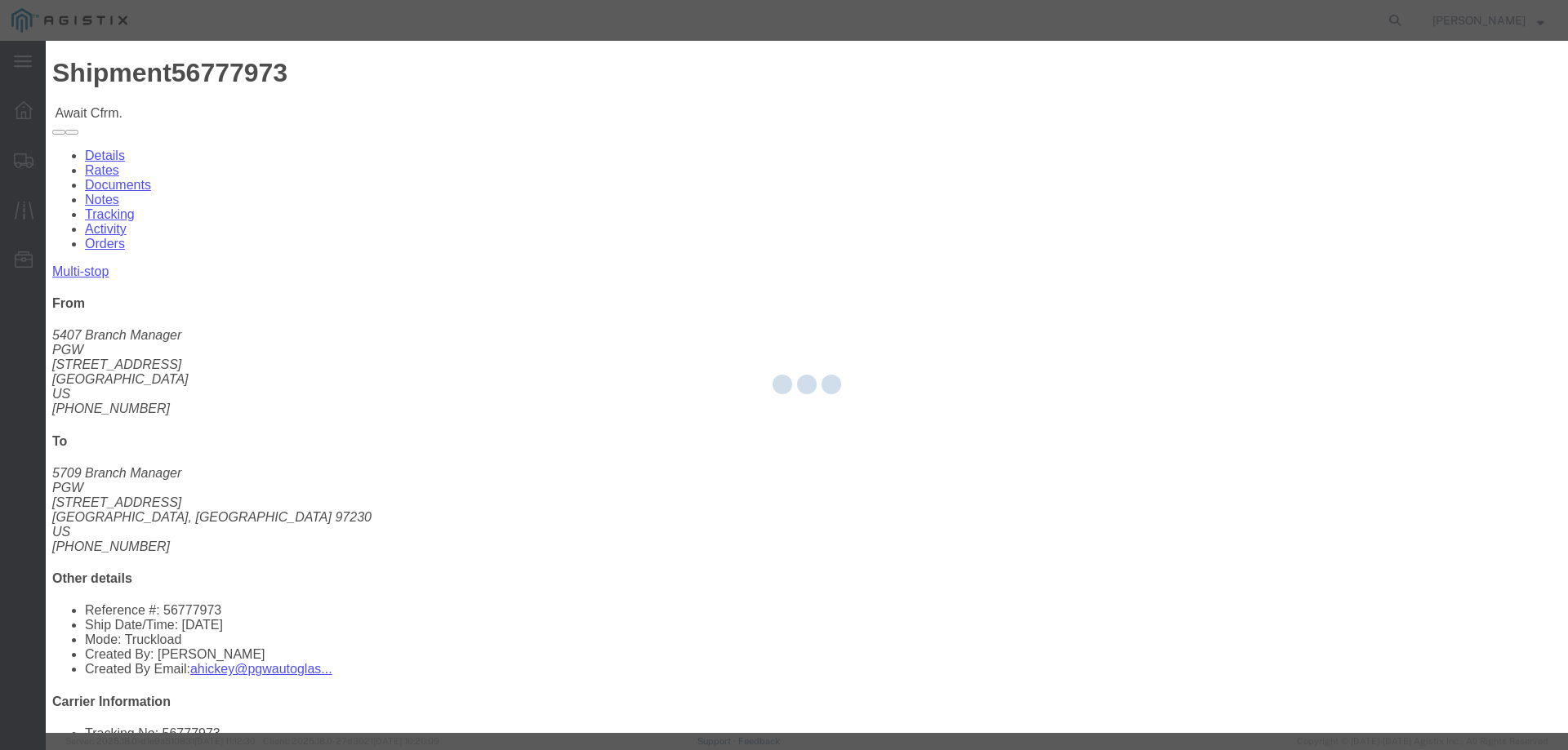
type input "[PERSON_NAME]"
type input "3204977237"
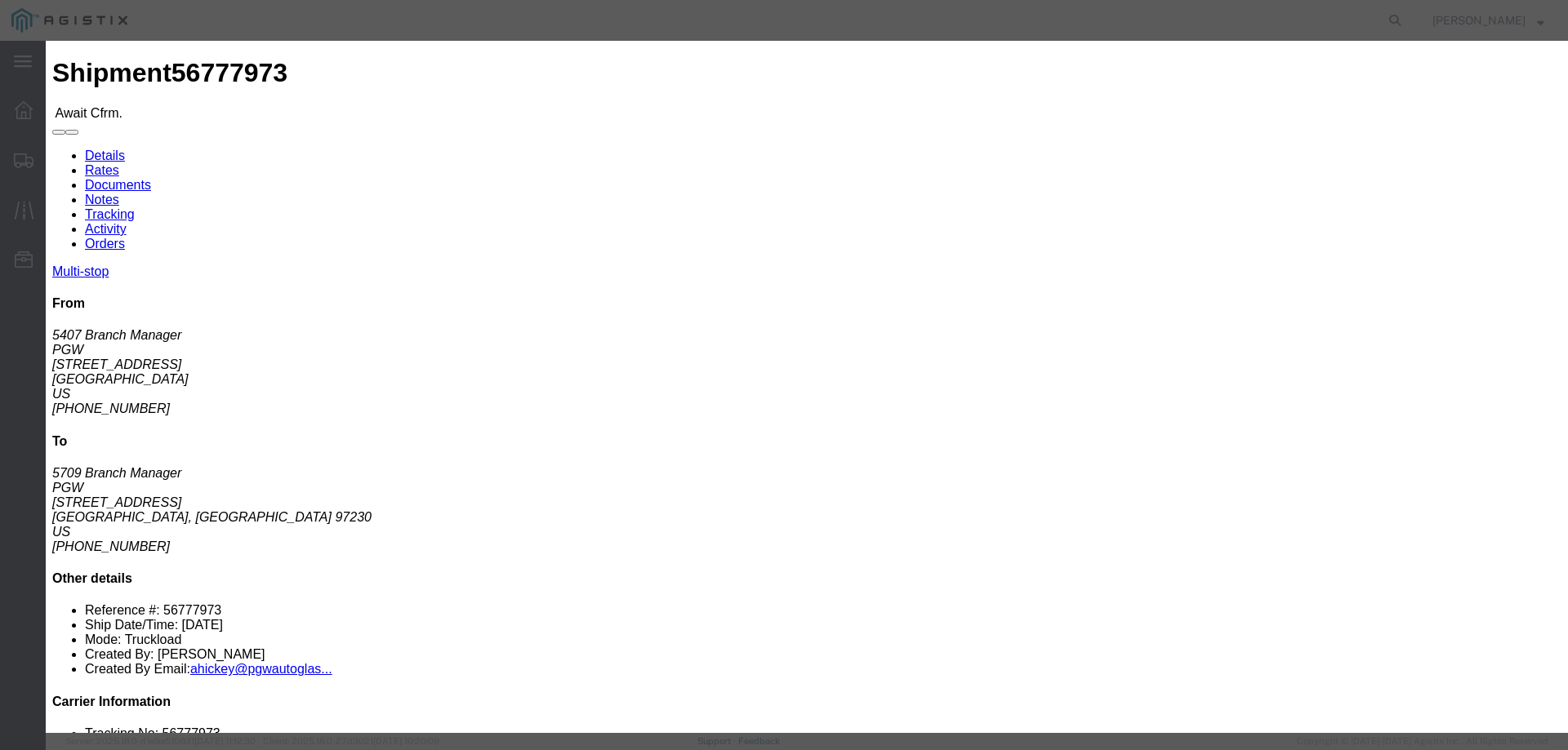
click input "text"
paste input "56777973"
type input "56777973"
click button "Submit"
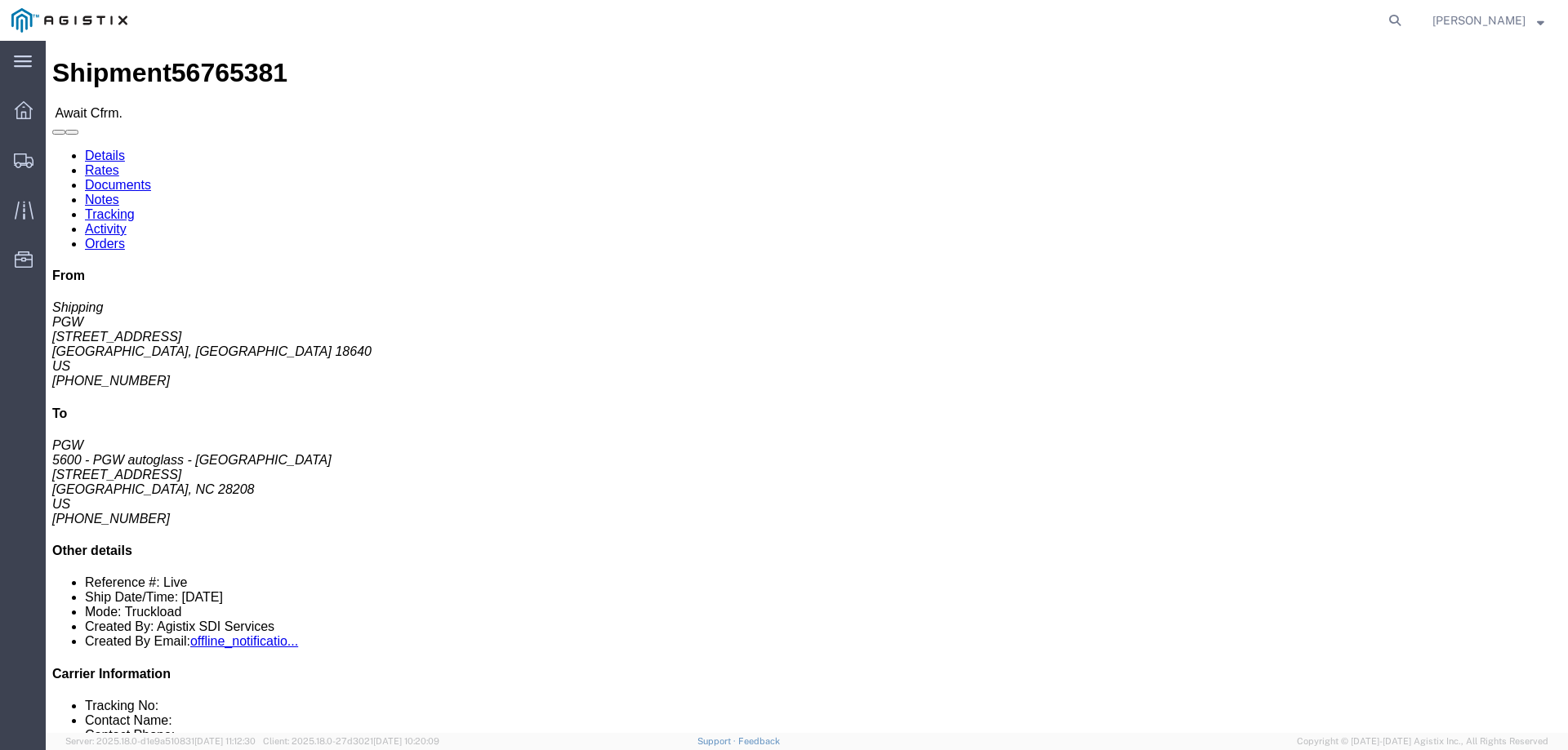
click span "56765381"
copy span "56765381"
click link "Confirm"
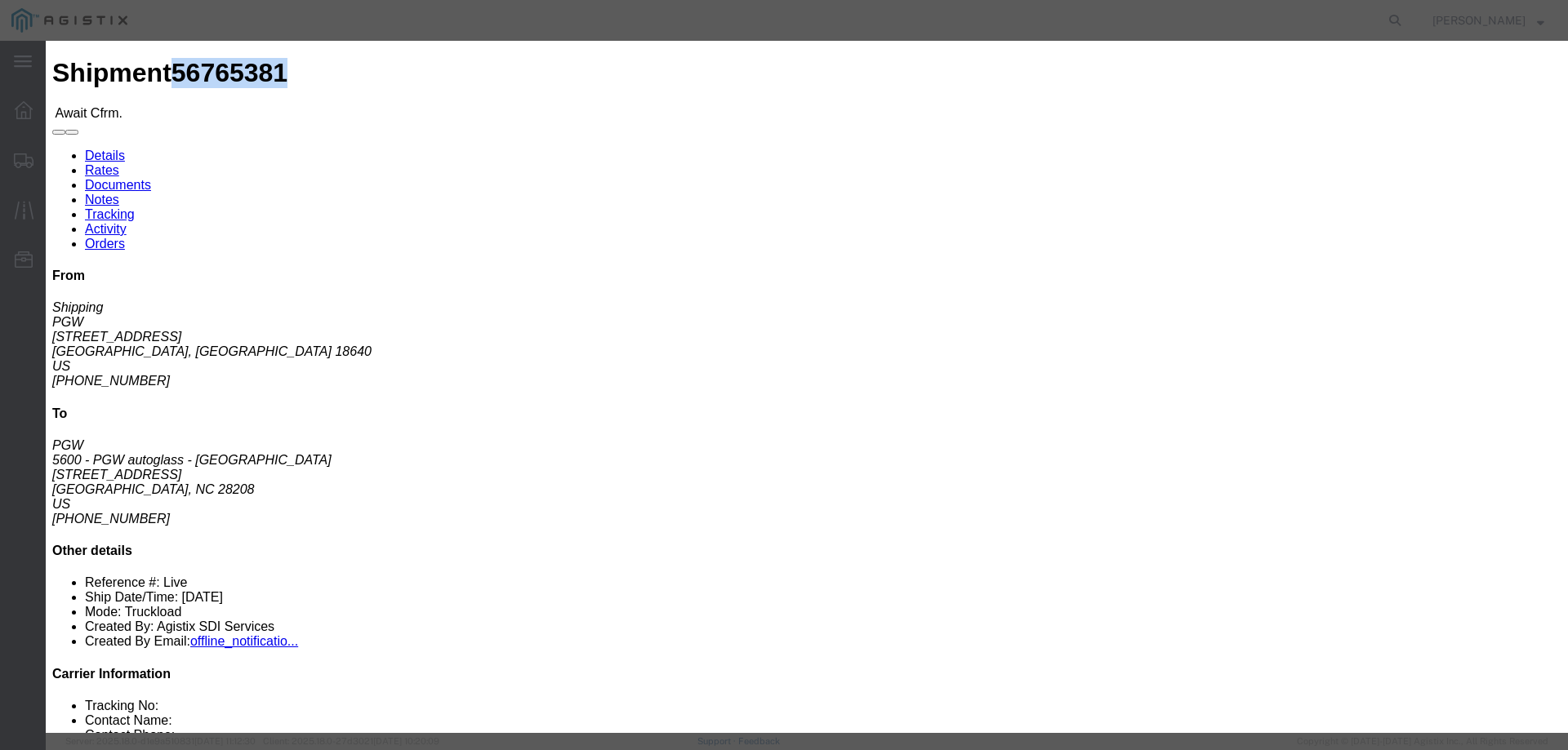
click input "checkbox"
checkbox input "true"
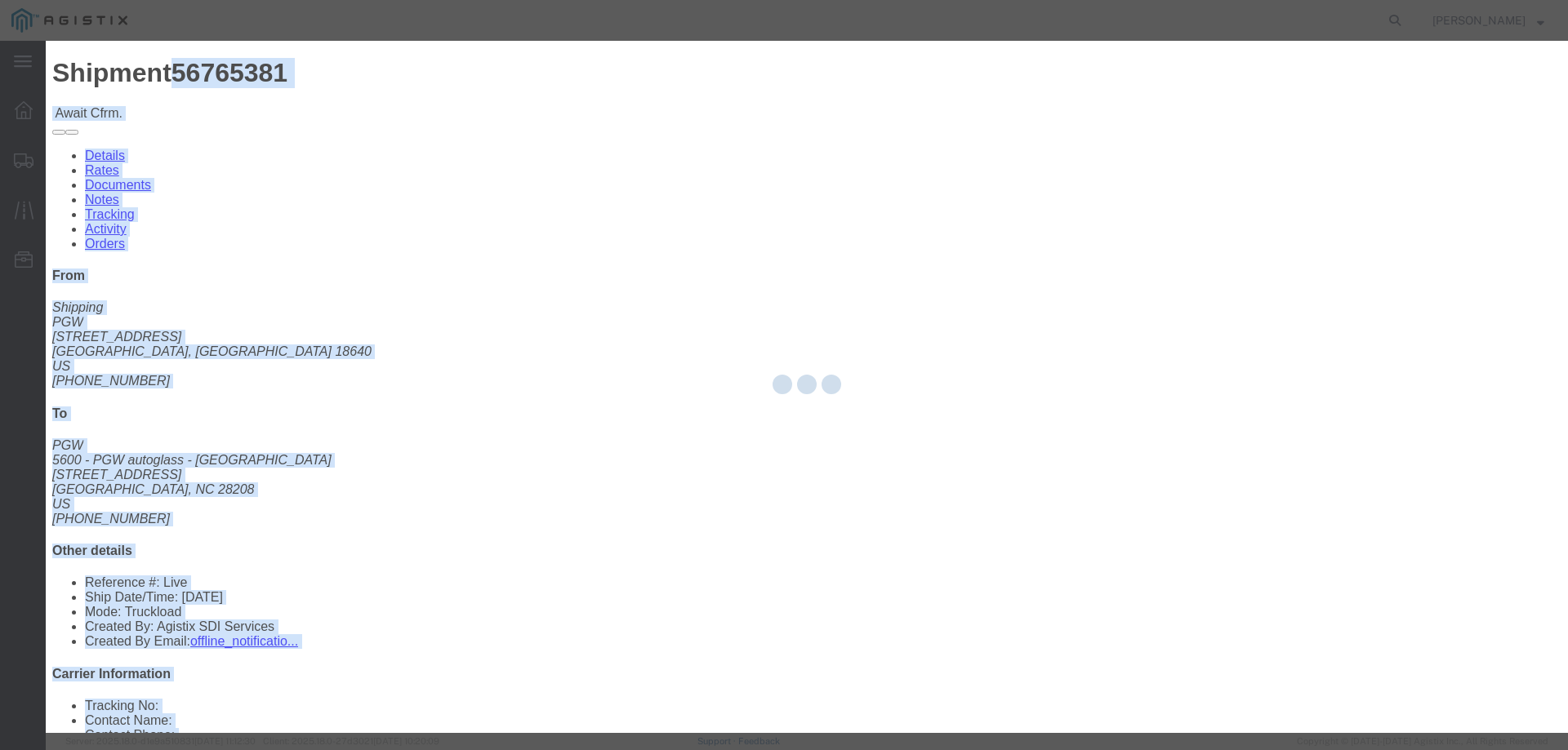
type input "[PERSON_NAME]"
type input "3204977237"
click body "Shipment 56765381 Await Cfrm. Details Rates Documents Notes Tracking Activity O…"
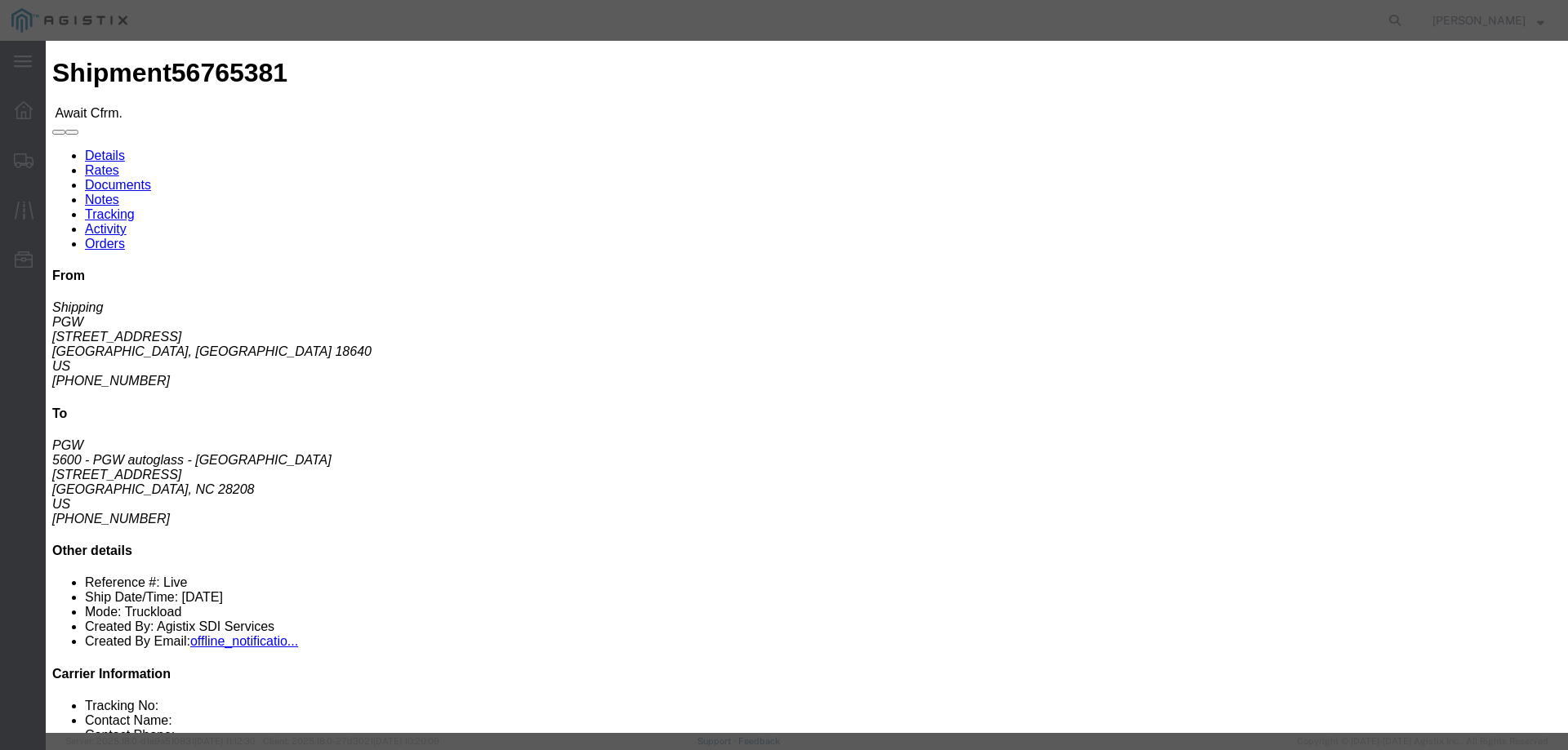
click input "text"
paste input "56765381"
type input "56765381"
click button "Submit"
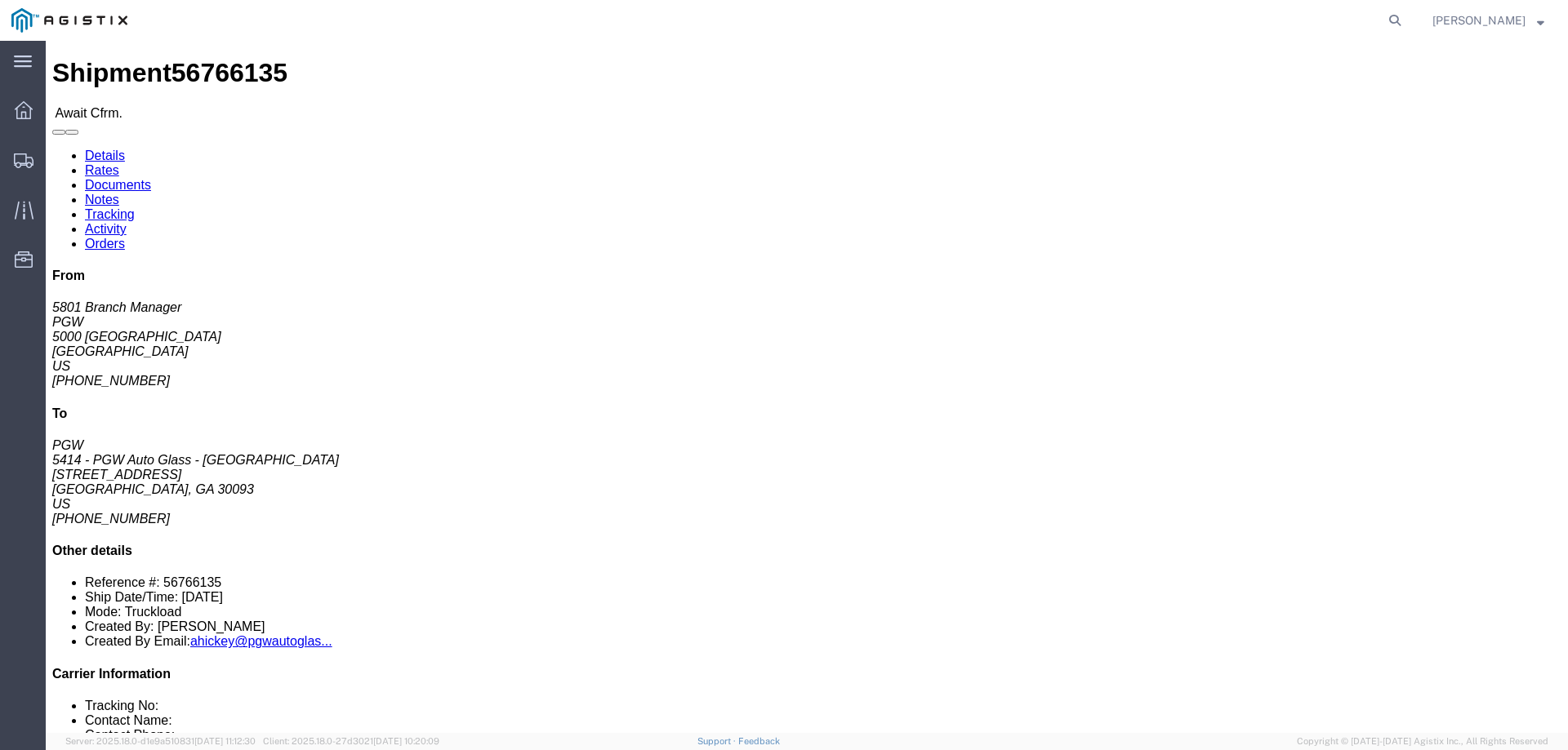
click link "Confirm"
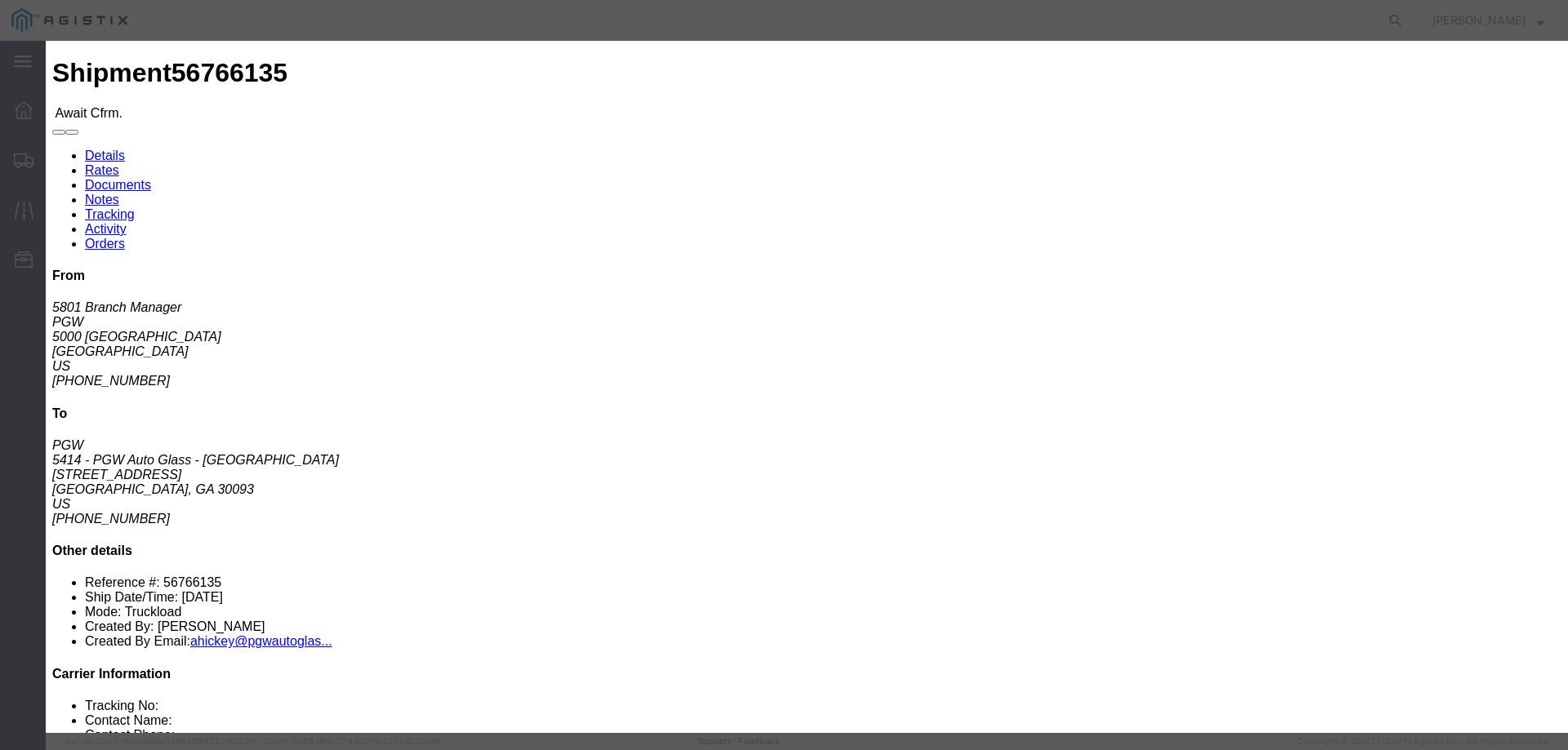
click input "checkbox"
checkbox input "true"
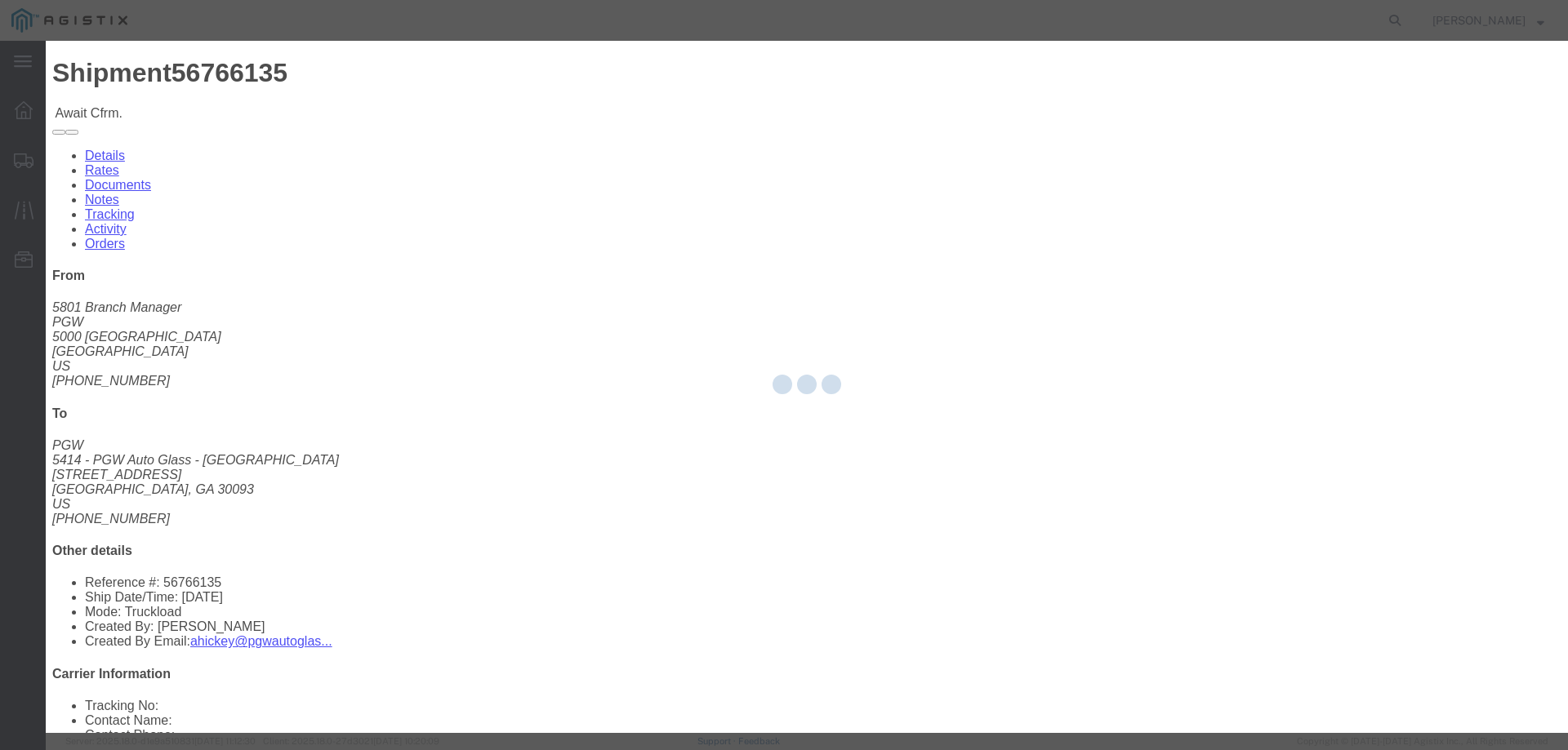
type input "[PERSON_NAME]"
type input "3204977237"
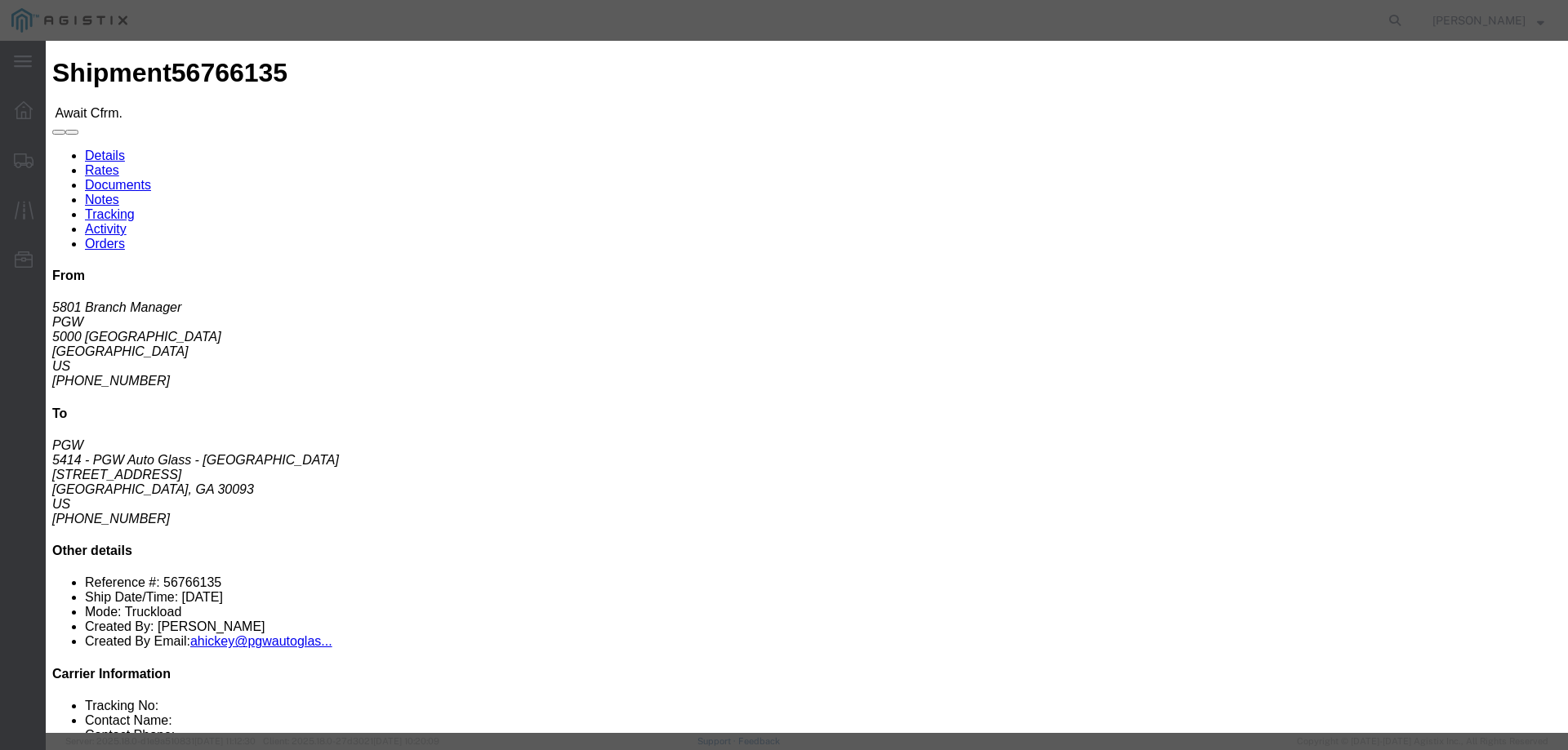
click input "text"
paste input "56765381"
click button "Submit"
drag, startPoint x: 622, startPoint y: 204, endPoint x: 496, endPoint y: 180, distance: 128.3
click fieldset "Confirmation Details Use my profile Bill of Lading Number 56765381 A shipment a…"
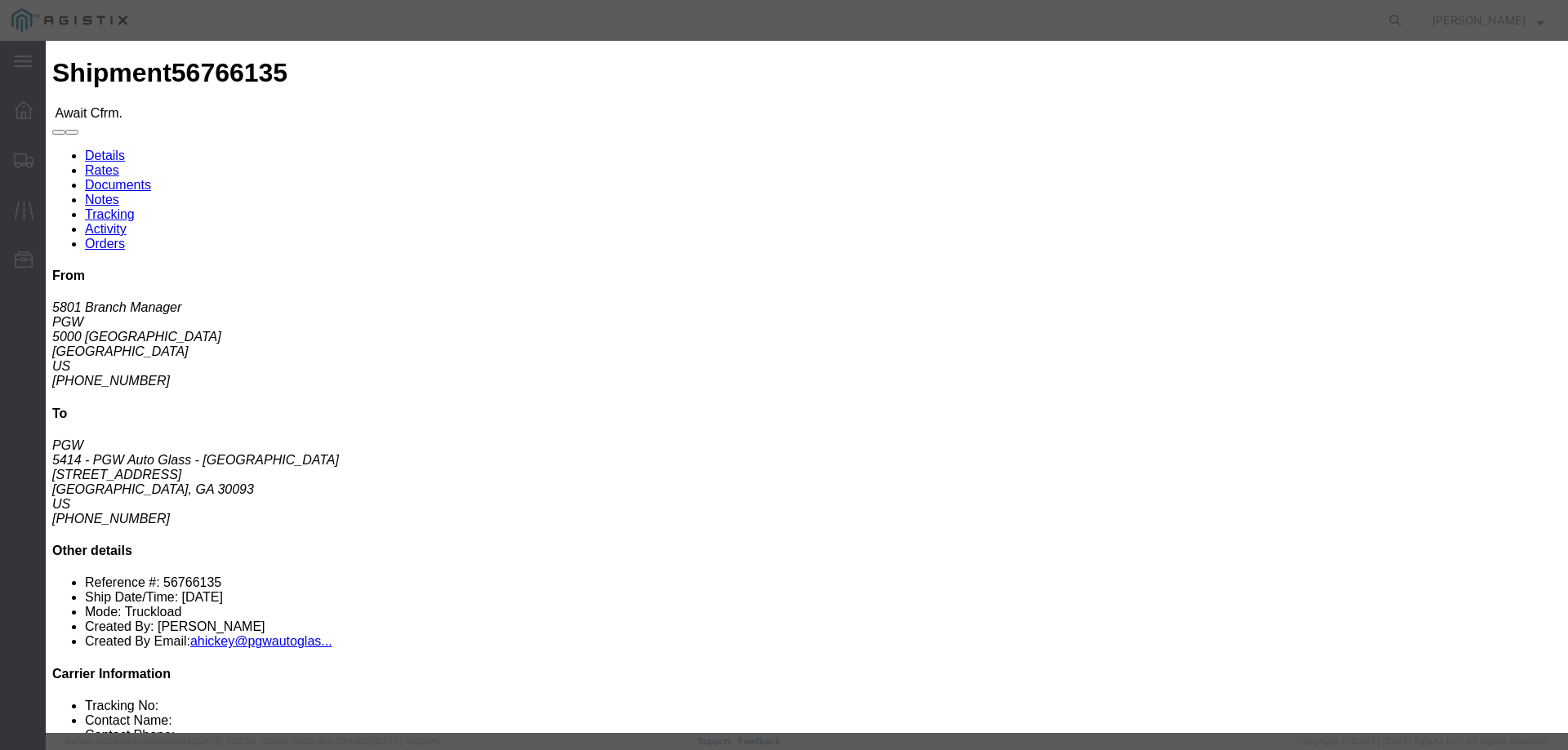
type input "56766135"
click button "Submit"
